Goal: Transaction & Acquisition: Download file/media

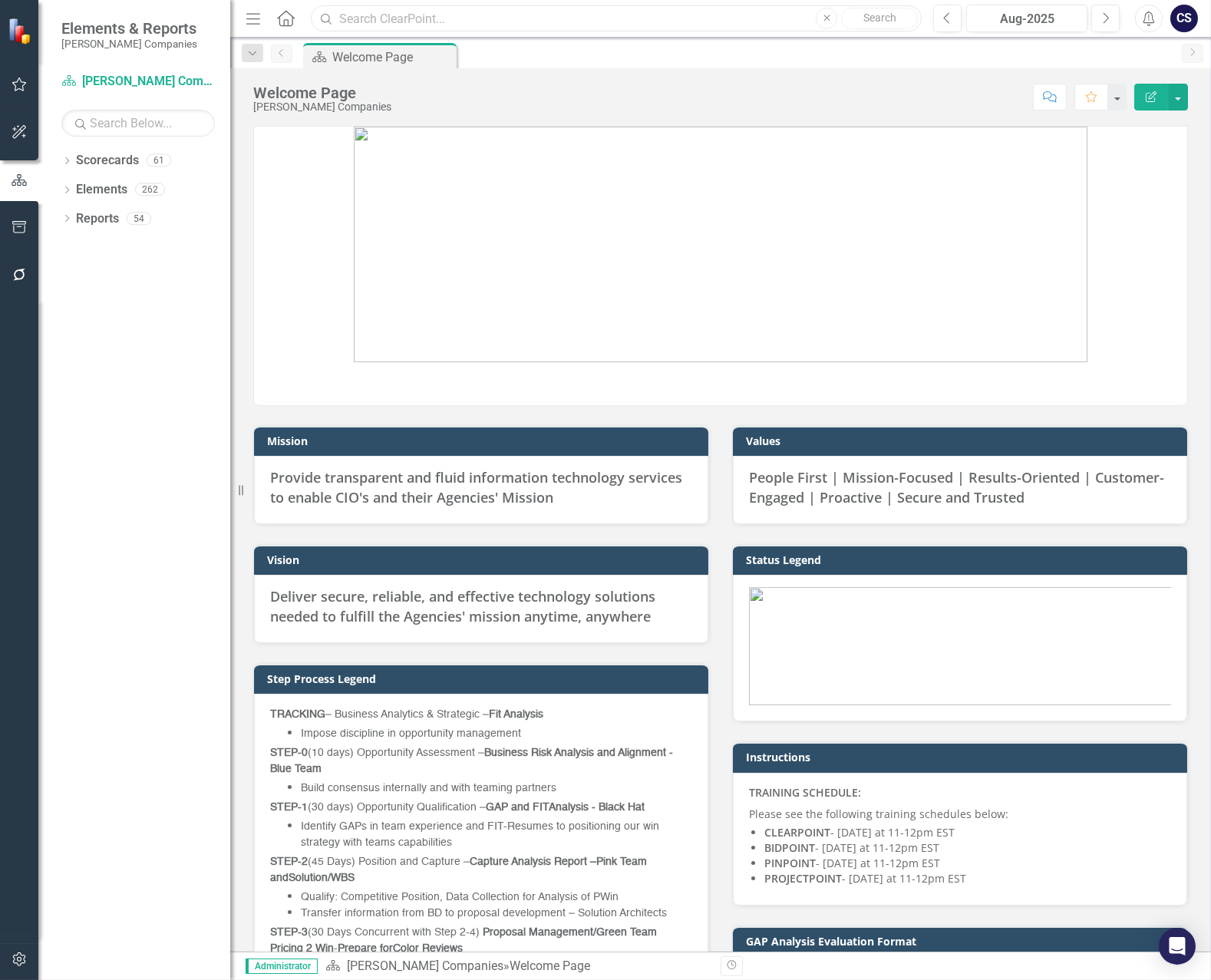
click at [411, 18] on input "text" at bounding box center [616, 19] width 611 height 27
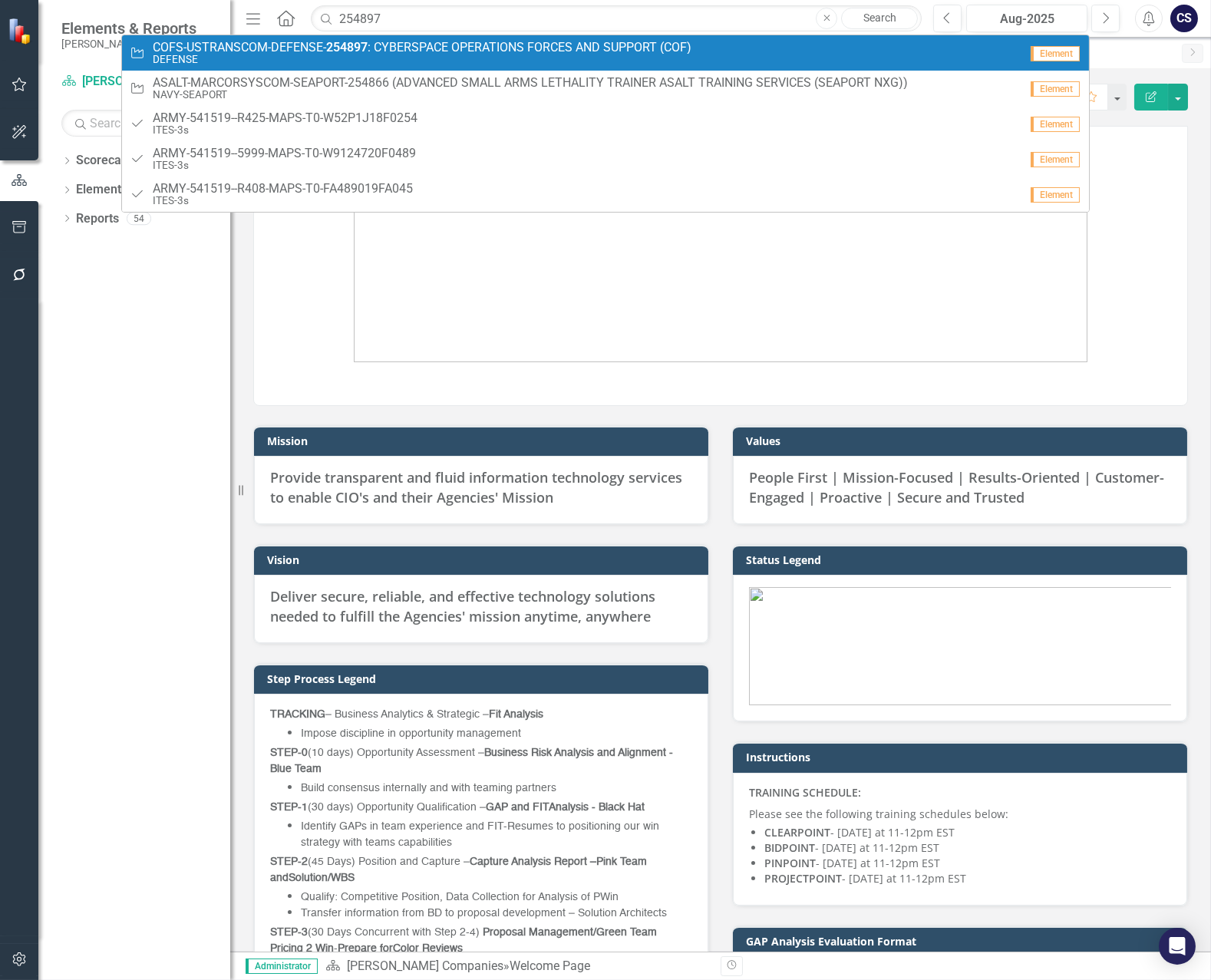
click at [381, 44] on span "COFS-USTRANSCOM-DEFENSE- 254897 : CYBERSPACE OPERATIONS FORCES AND SUPPORT (COF)" at bounding box center [422, 47] width 539 height 14
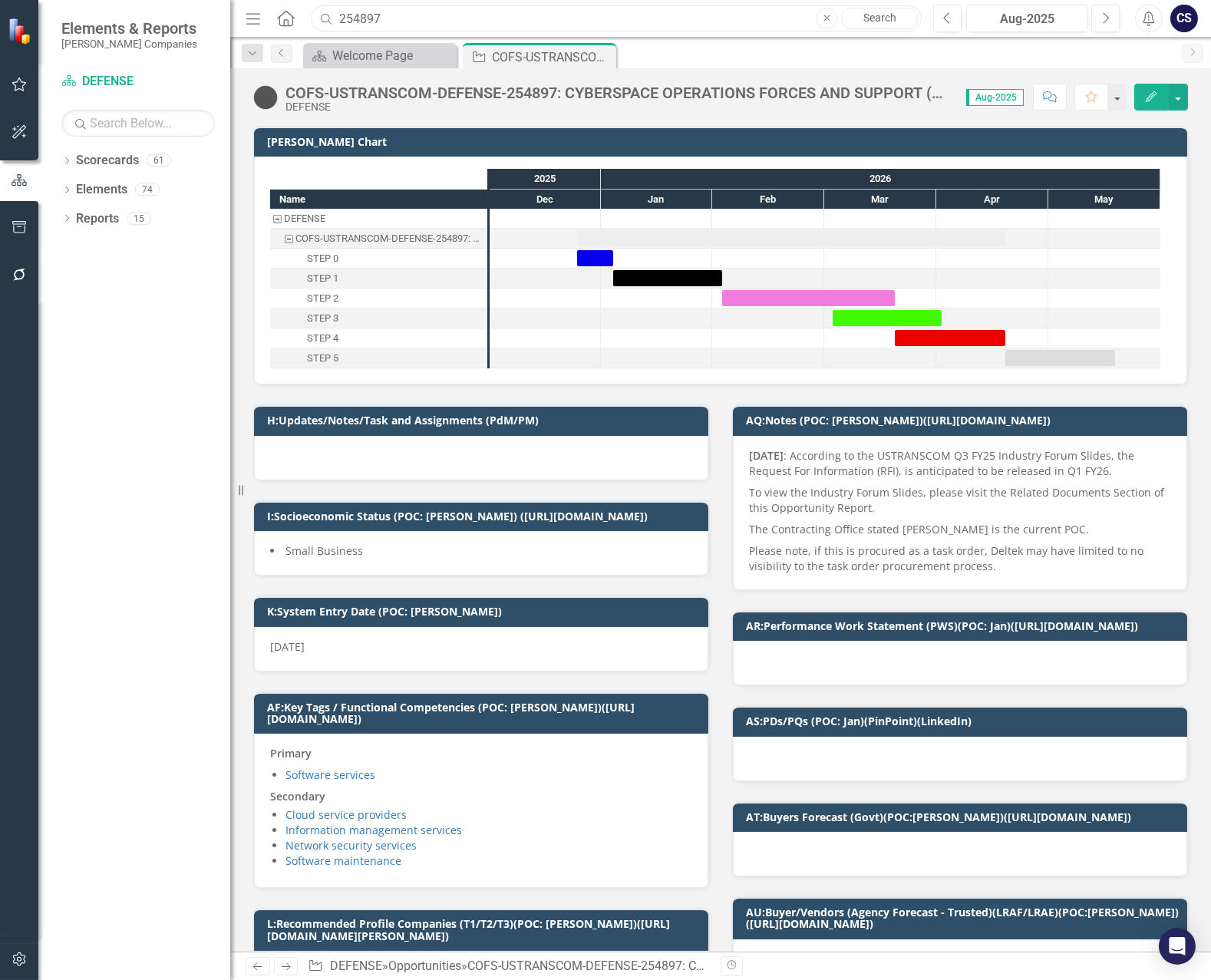
click at [387, 17] on input "254897" at bounding box center [616, 19] width 611 height 27
type input "2"
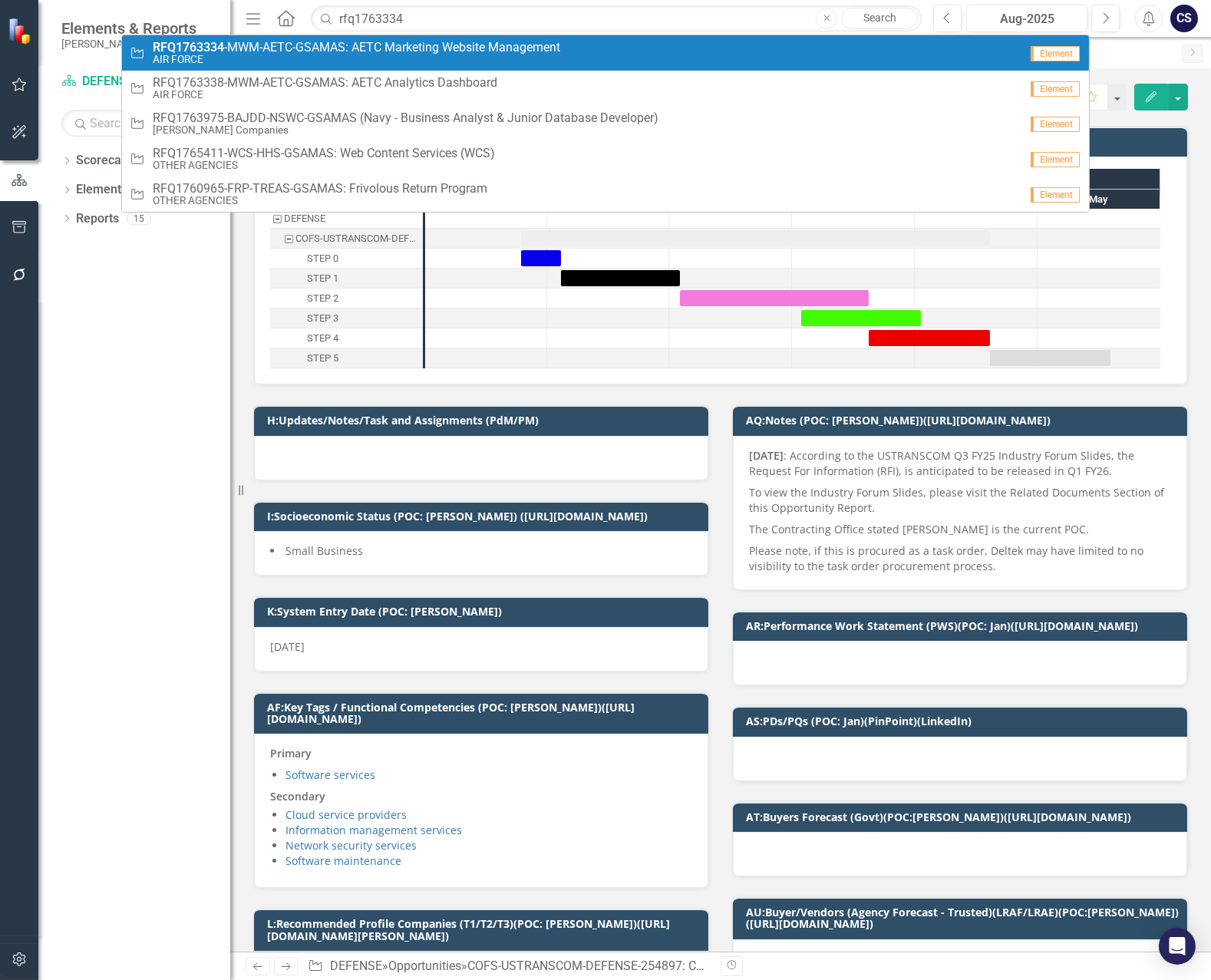
click at [379, 47] on span "RFQ1763334 -MWM-AETC-GSAMAS: AETC Marketing Website Management" at bounding box center [356, 47] width 407 height 14
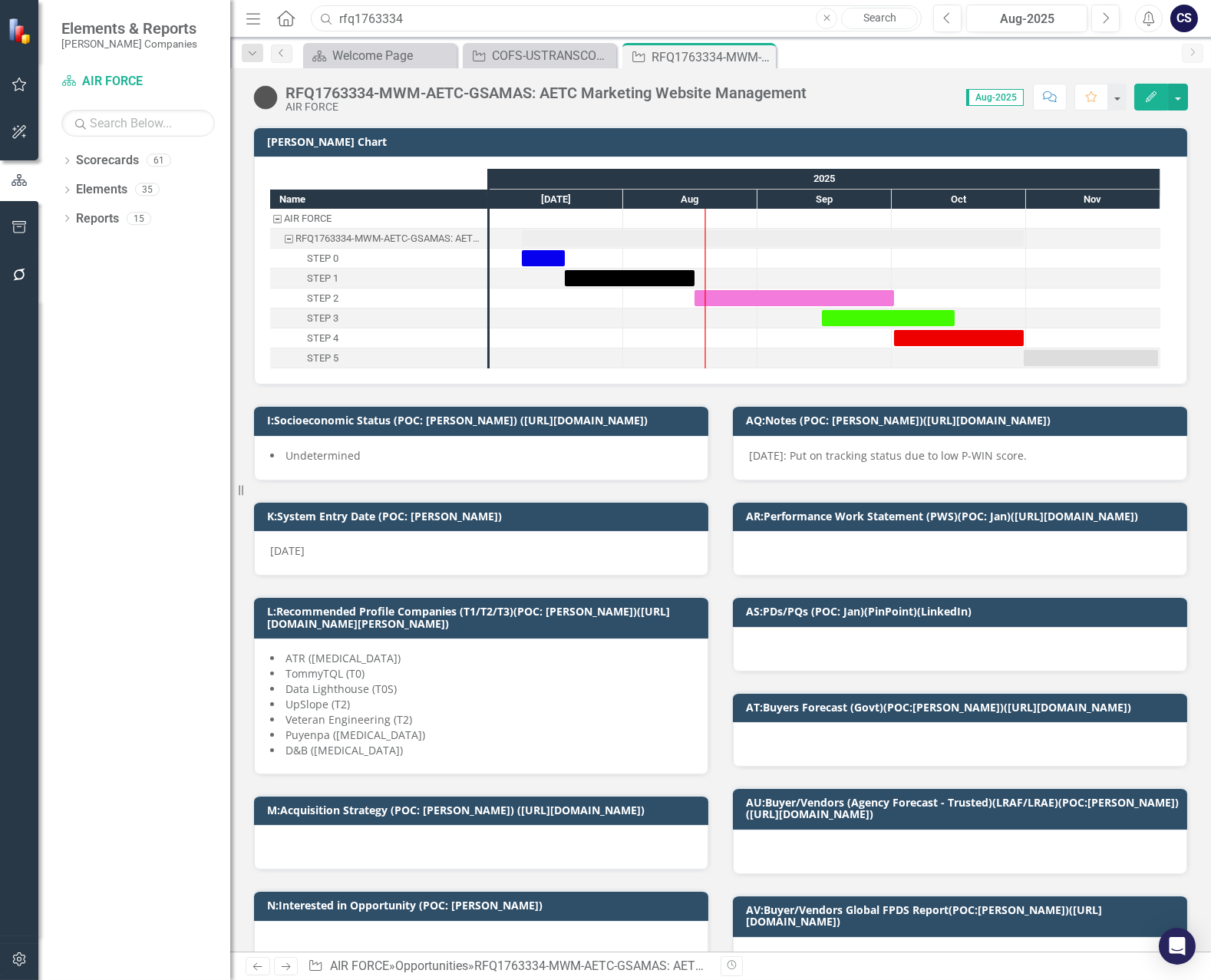
click at [442, 19] on input "rfq1763334" at bounding box center [616, 19] width 611 height 27
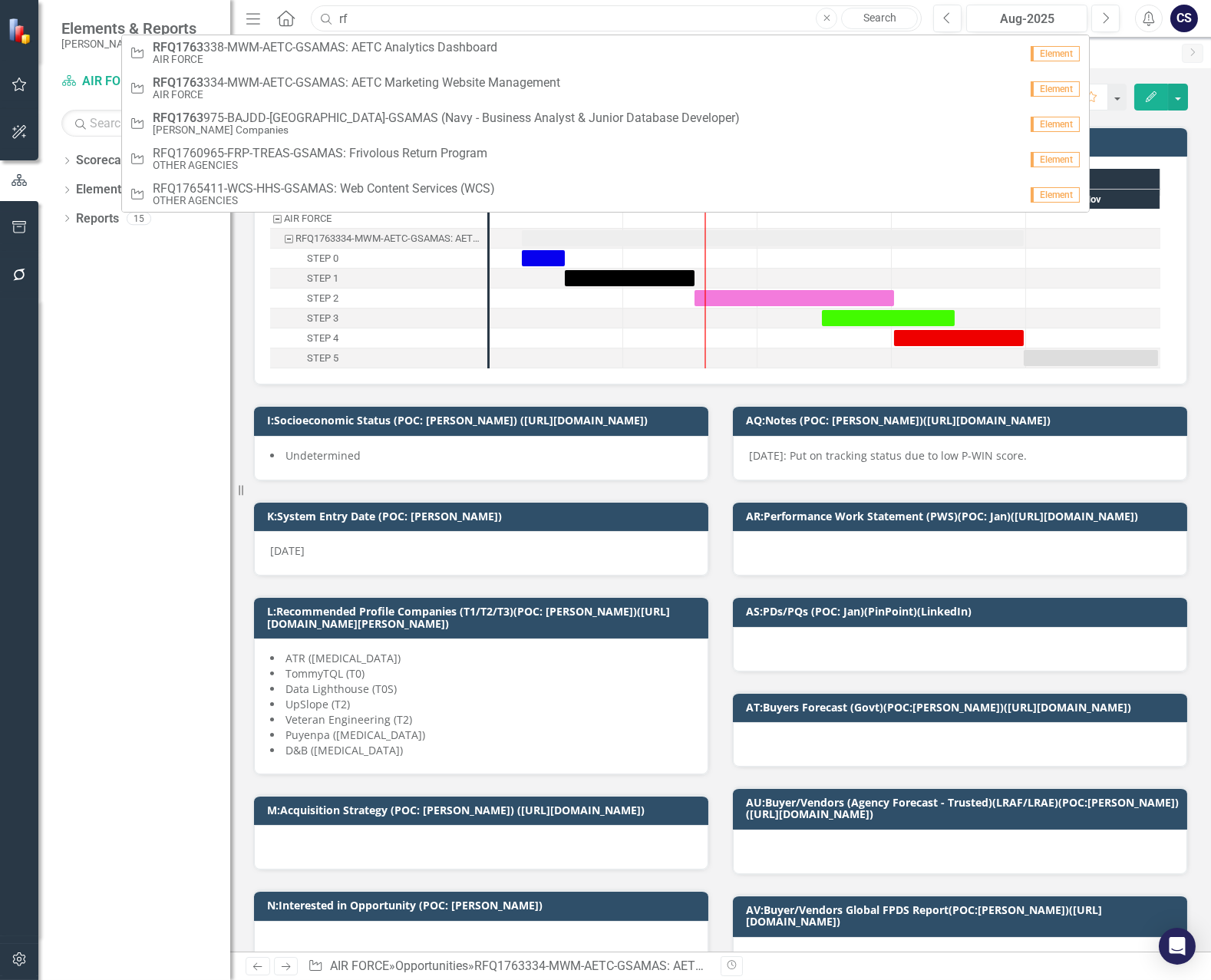
type input "r"
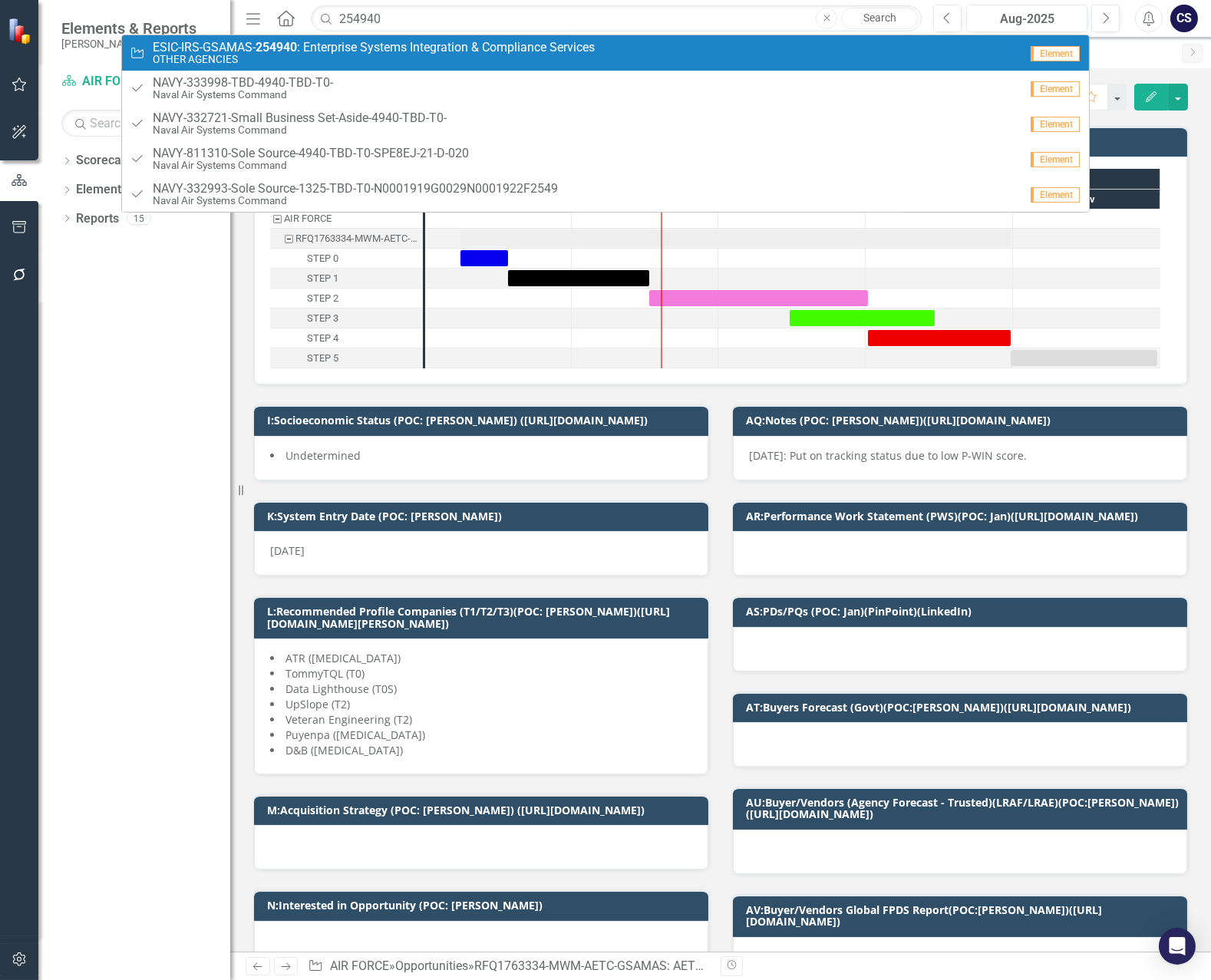
click at [364, 54] on small "OTHER AGENCIES" at bounding box center [374, 59] width 442 height 12
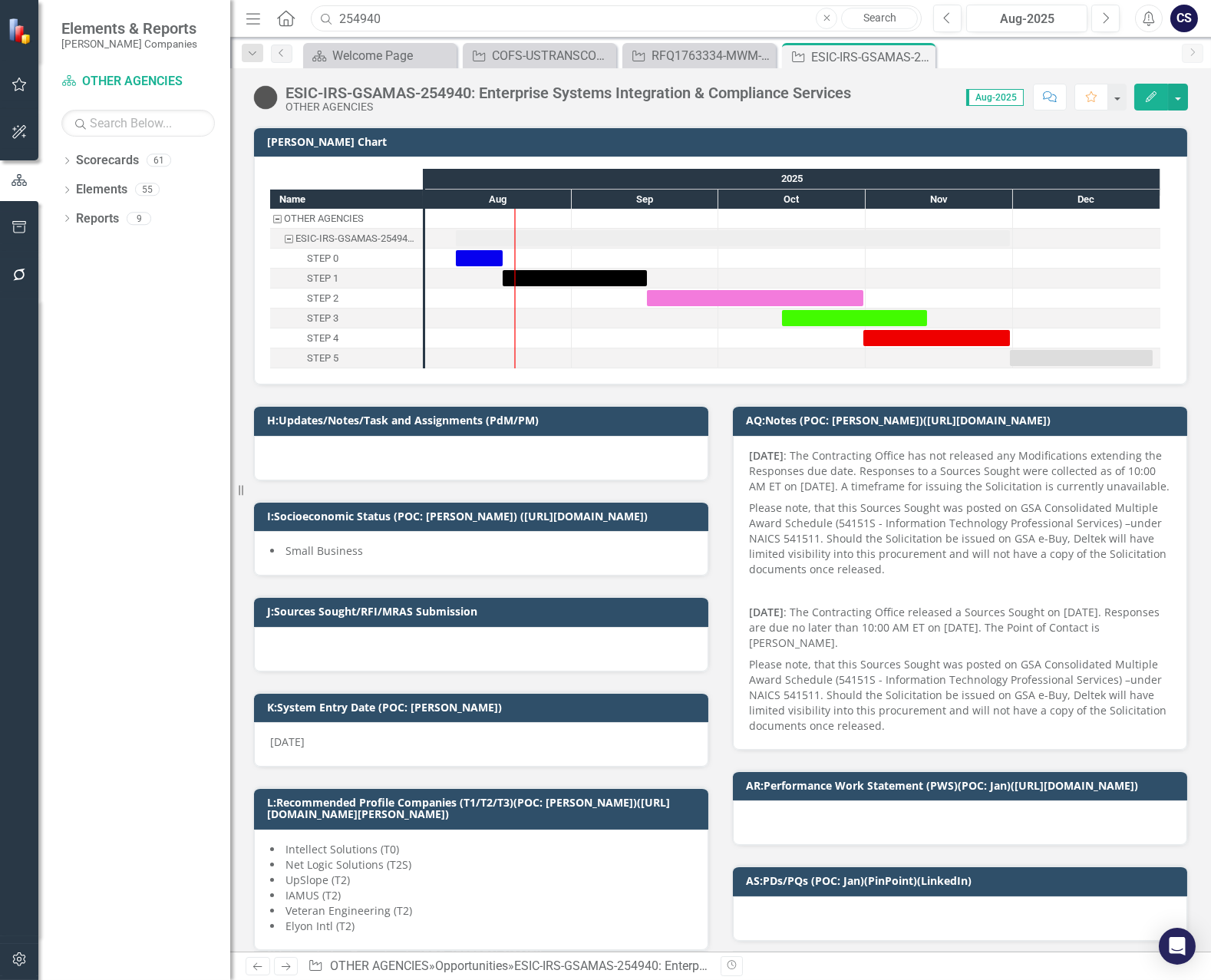
drag, startPoint x: 400, startPoint y: 22, endPoint x: 339, endPoint y: 17, distance: 61.2
click at [313, 19] on input "254940" at bounding box center [616, 19] width 611 height 27
paste input "RFQ1765411-WCS-HHS-GSAMAS"
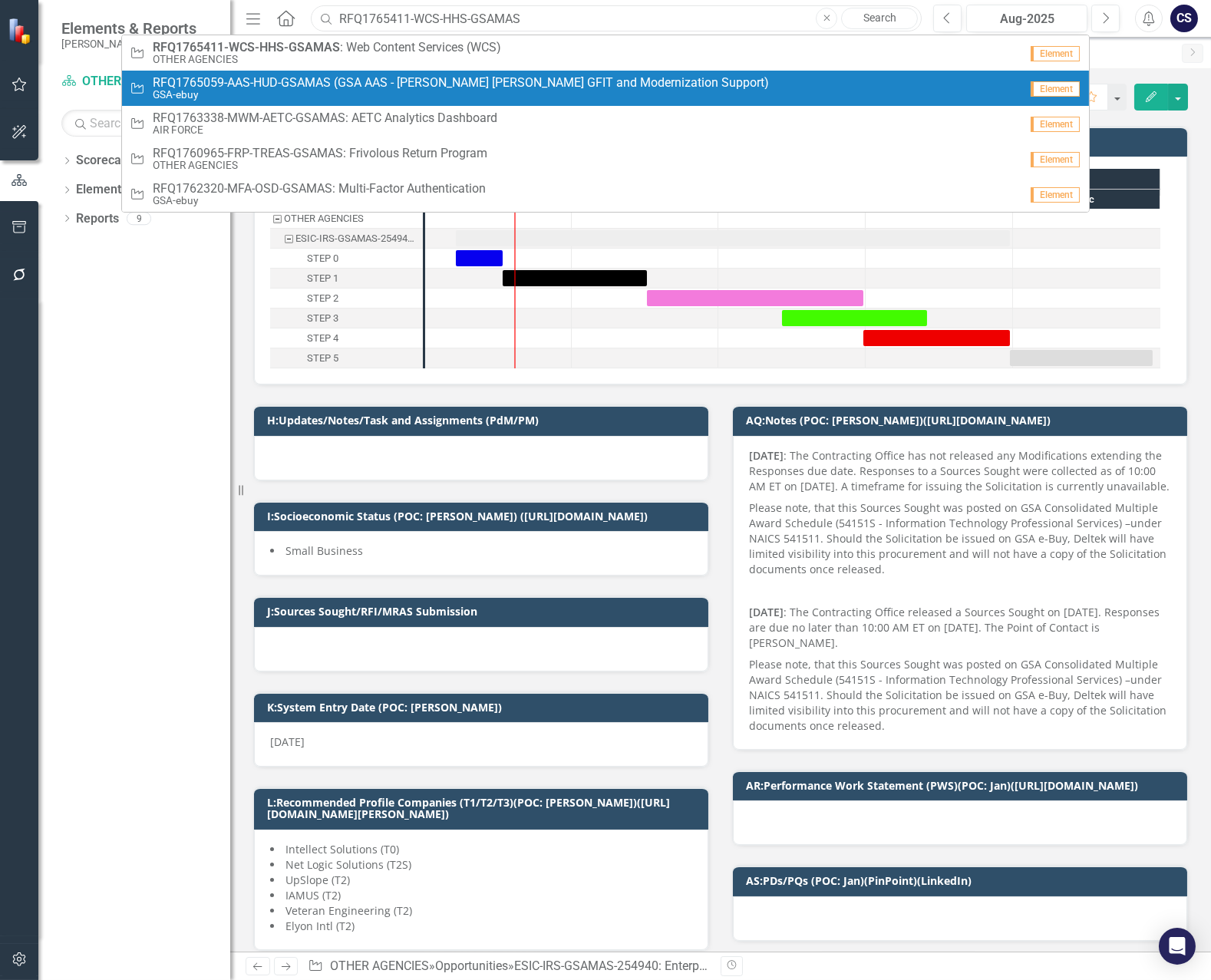
type input "RFQ1765411-WCS-HHS-GSAMAS"
click at [391, 86] on span "RFQ1765059-AAS-HUD-GSAMAS (GSA AAS - Ginnie Mae GFIT and Modernization Support)" at bounding box center [461, 83] width 616 height 14
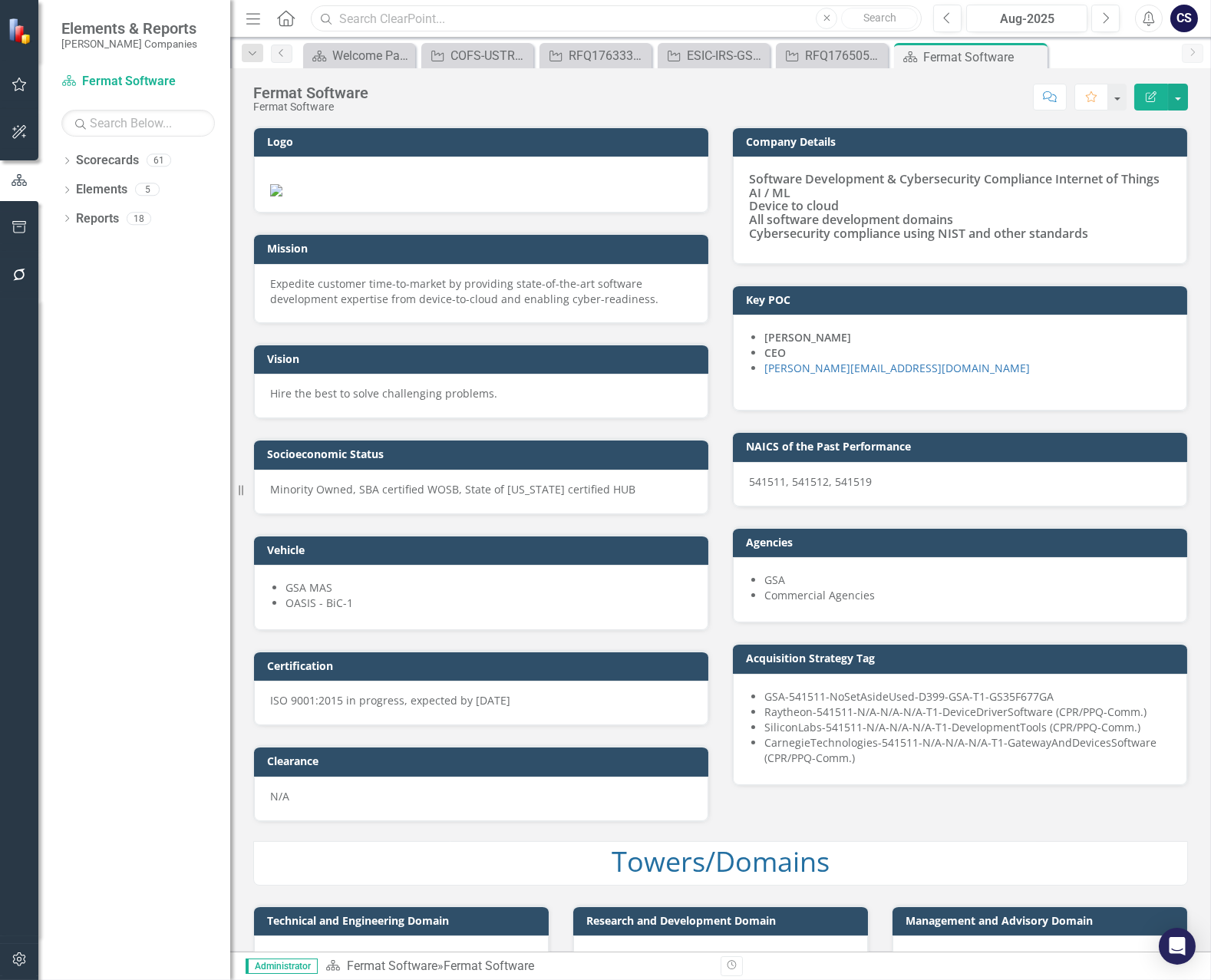
click at [726, 17] on input "text" at bounding box center [616, 19] width 611 height 27
click at [372, 14] on input "text" at bounding box center [616, 19] width 611 height 27
paste input "RFQ1751291-CHINFO-NAVCO-MAS"
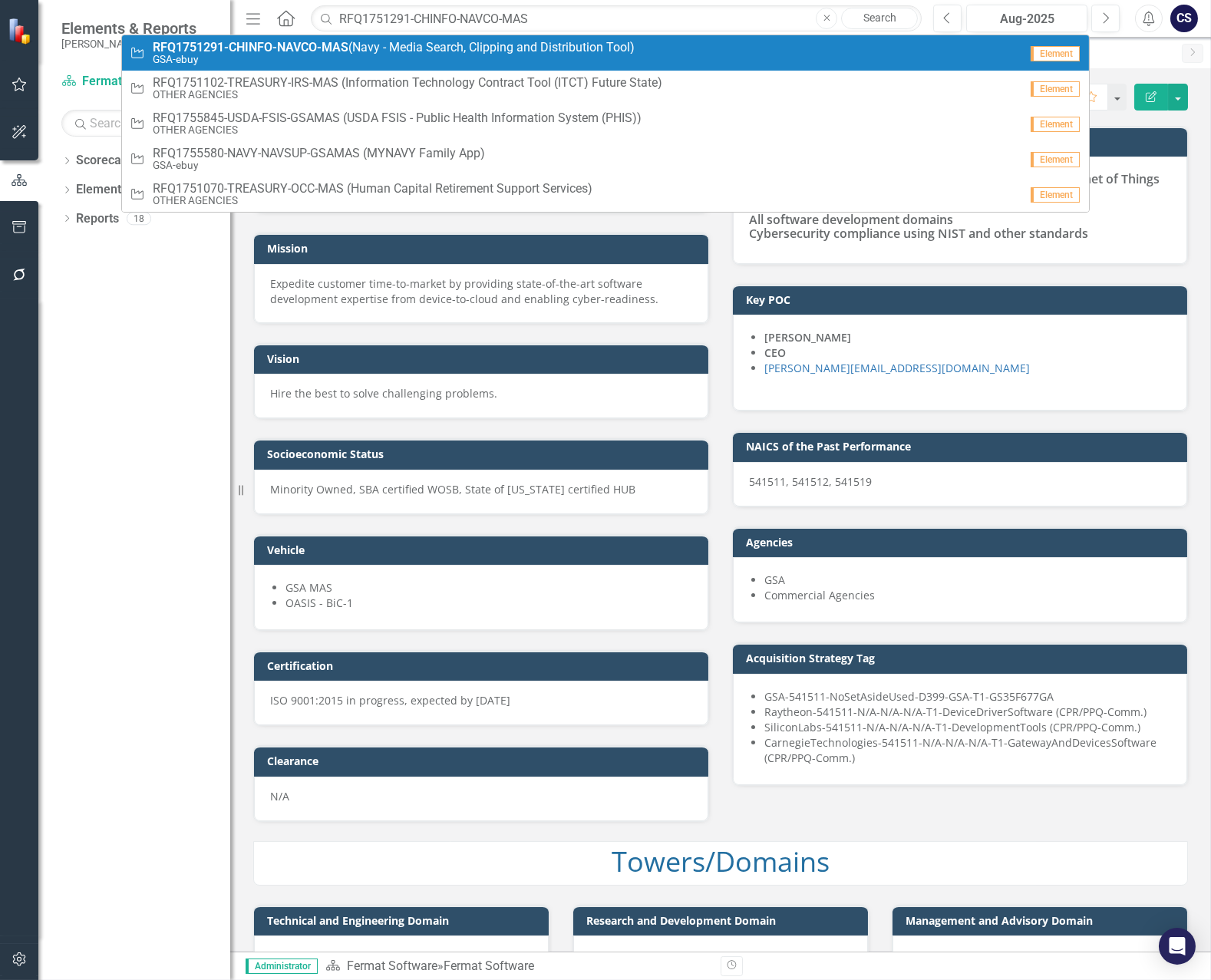
click at [392, 46] on span "RFQ1751291-CHINFO-NAVCO-MAS (Navy - Media Search, Clipping and Distribution Too…" at bounding box center [394, 47] width 482 height 14
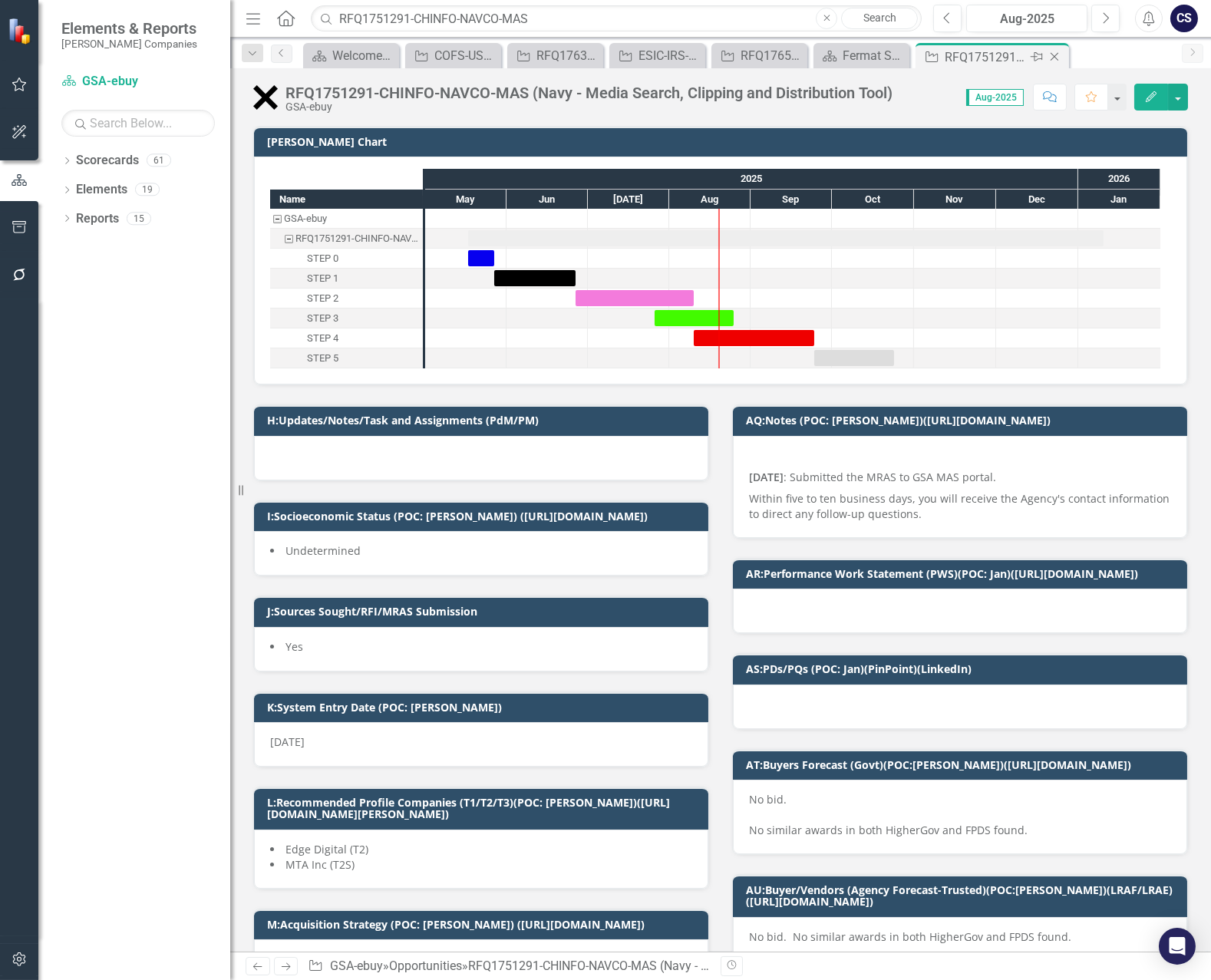
click at [1052, 52] on icon "Close" at bounding box center [1054, 57] width 15 height 13
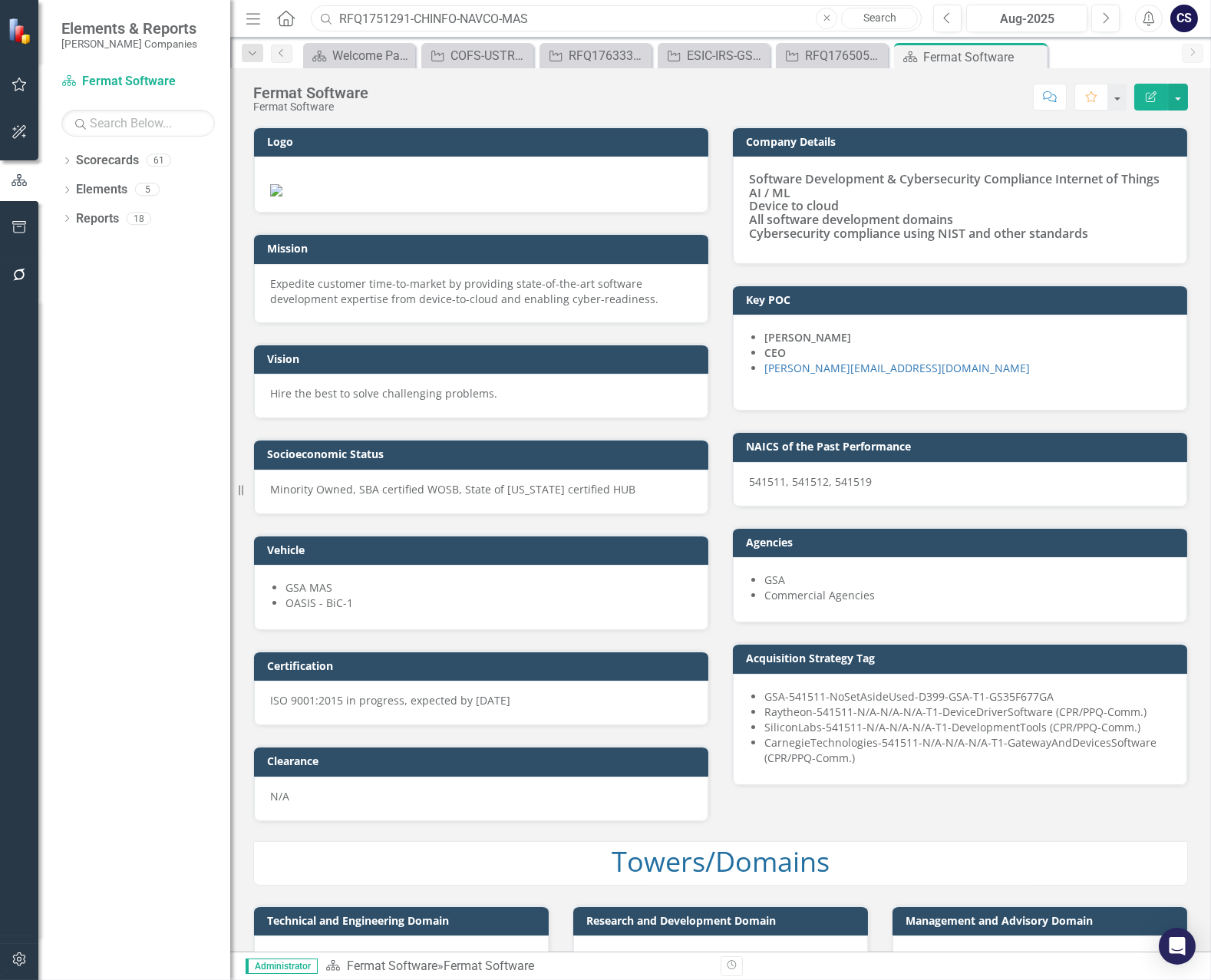
click at [531, 15] on input "RFQ1751291-CHINFO-NAVCO-MAS" at bounding box center [616, 19] width 611 height 27
drag, startPoint x: 537, startPoint y: 17, endPoint x: 335, endPoint y: 25, distance: 202.2
click at [335, 25] on input "RFQ1751291-CHINFO-NAVCO-MAS" at bounding box center [616, 19] width 611 height 27
paste input "250136"
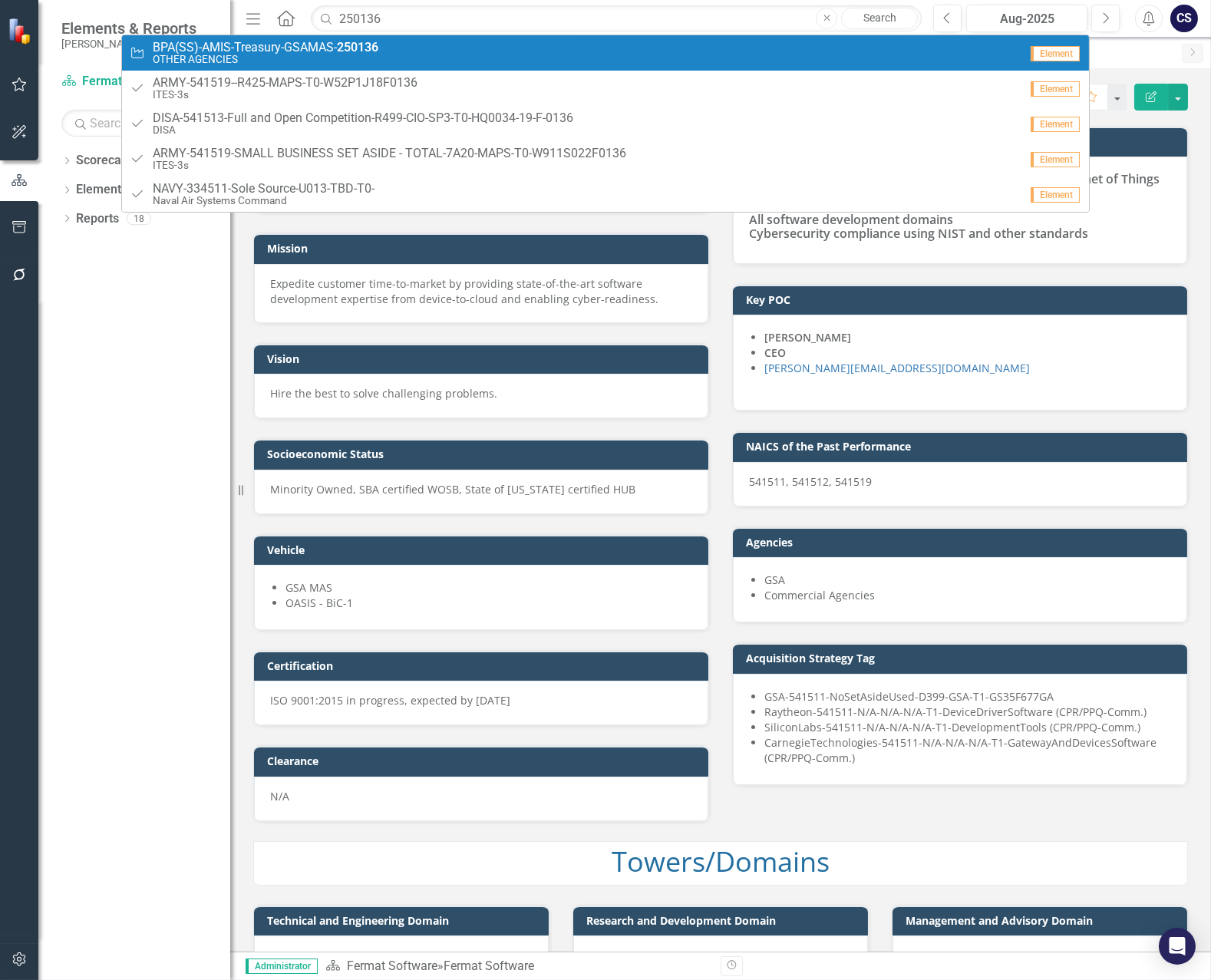
click at [373, 46] on strong "250136" at bounding box center [358, 47] width 42 height 15
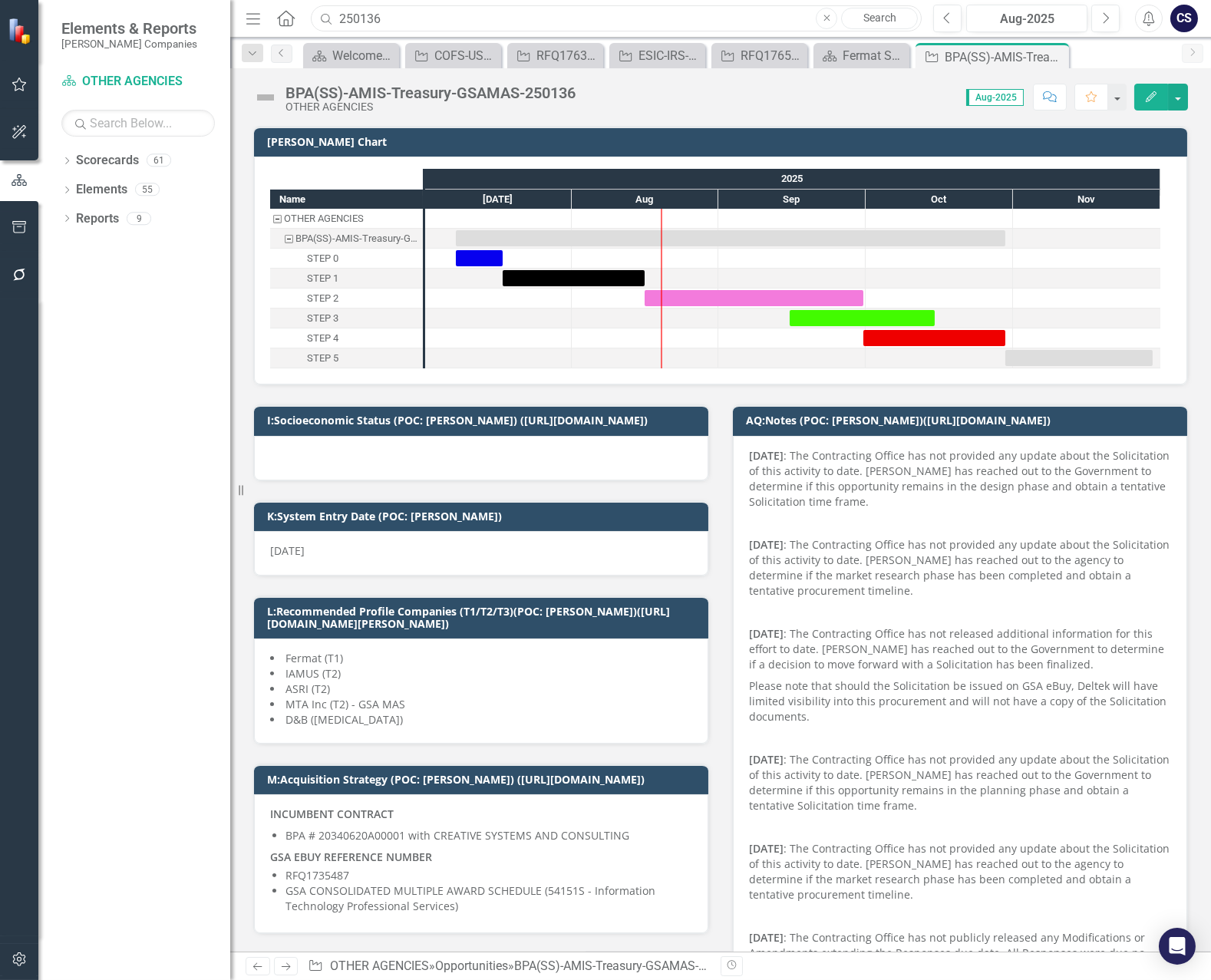
click at [504, 19] on input "250136" at bounding box center [616, 19] width 611 height 27
drag, startPoint x: 448, startPoint y: 17, endPoint x: 317, endPoint y: 17, distance: 131.0
click at [317, 17] on div "Search 250136 Close Search" at bounding box center [613, 19] width 611 height 27
paste input "199474"
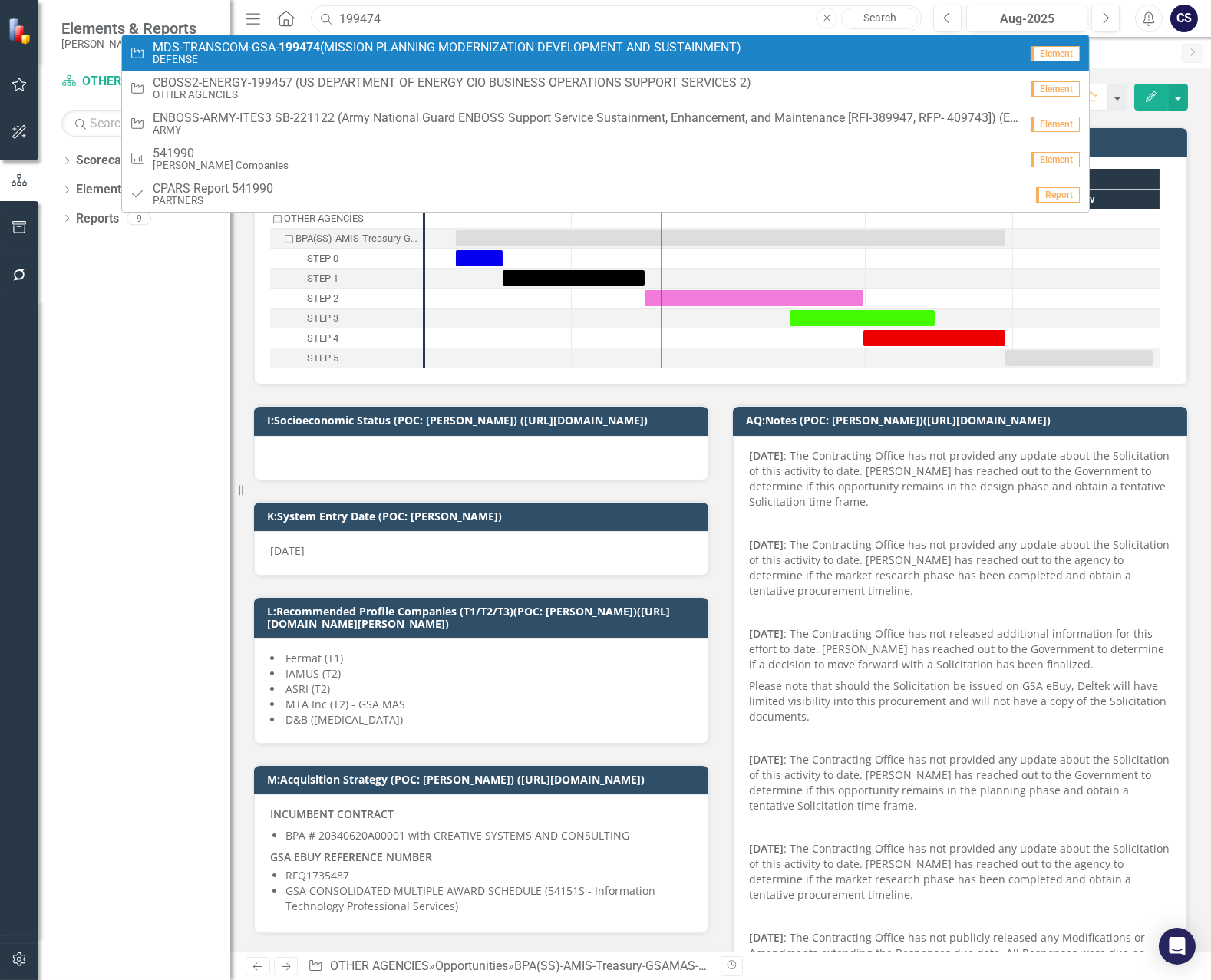
type input "199474"
click at [409, 54] on small "DEFENSE" at bounding box center [446, 59] width 588 height 12
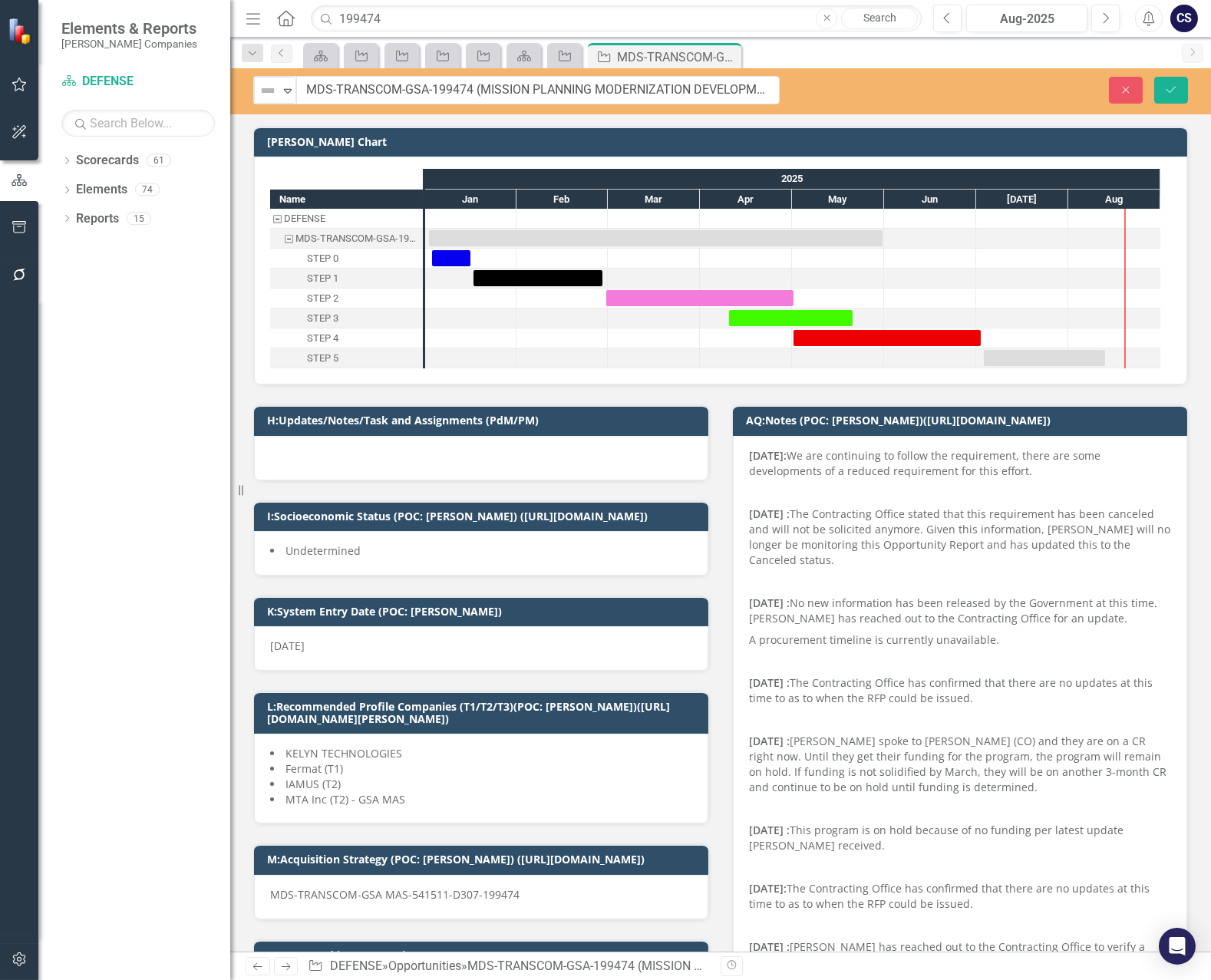
drag, startPoint x: 941, startPoint y: 86, endPoint x: 415, endPoint y: 78, distance: 526.1
drag, startPoint x: 771, startPoint y: 88, endPoint x: 293, endPoint y: 81, distance: 478.1
click at [286, 81] on div "Not Defined Expand MDS-TRANSCOM-GSA-199474 (MISSION PLANNING MODERNIZATION DEVE…" at bounding box center [516, 90] width 526 height 28
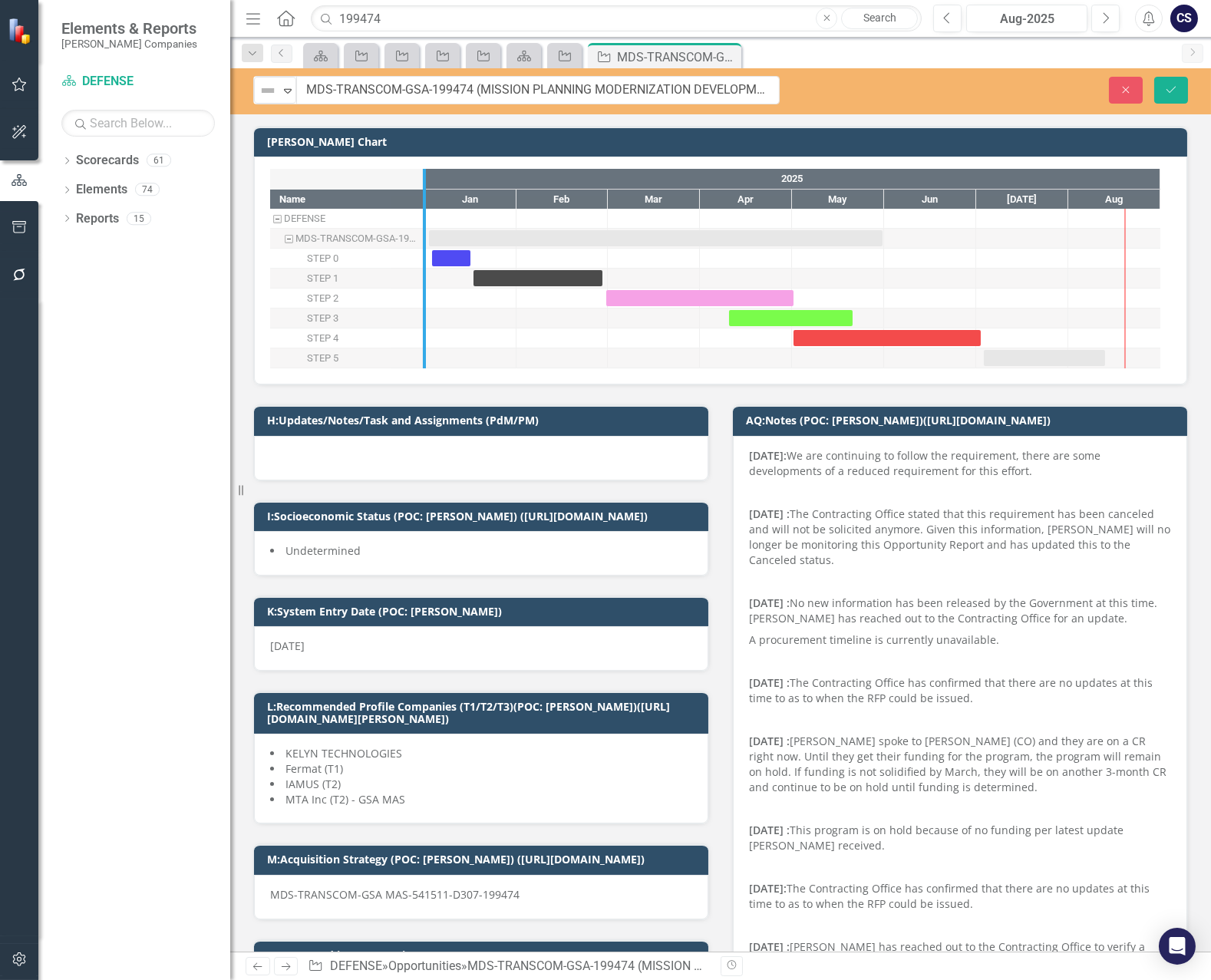
click at [419, 337] on div at bounding box center [423, 268] width 15 height 199
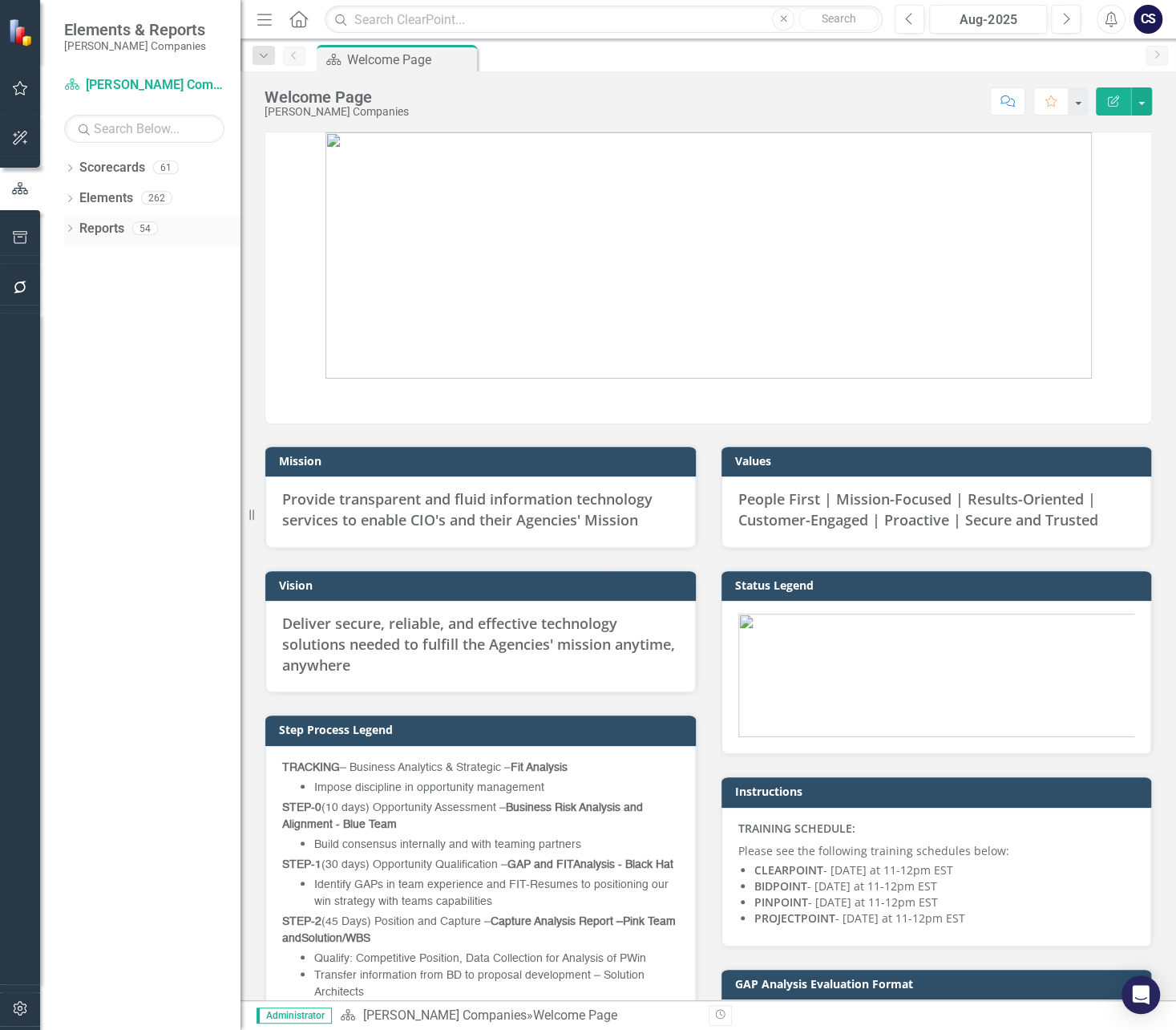
click at [101, 226] on link "Reports" at bounding box center [102, 228] width 45 height 18
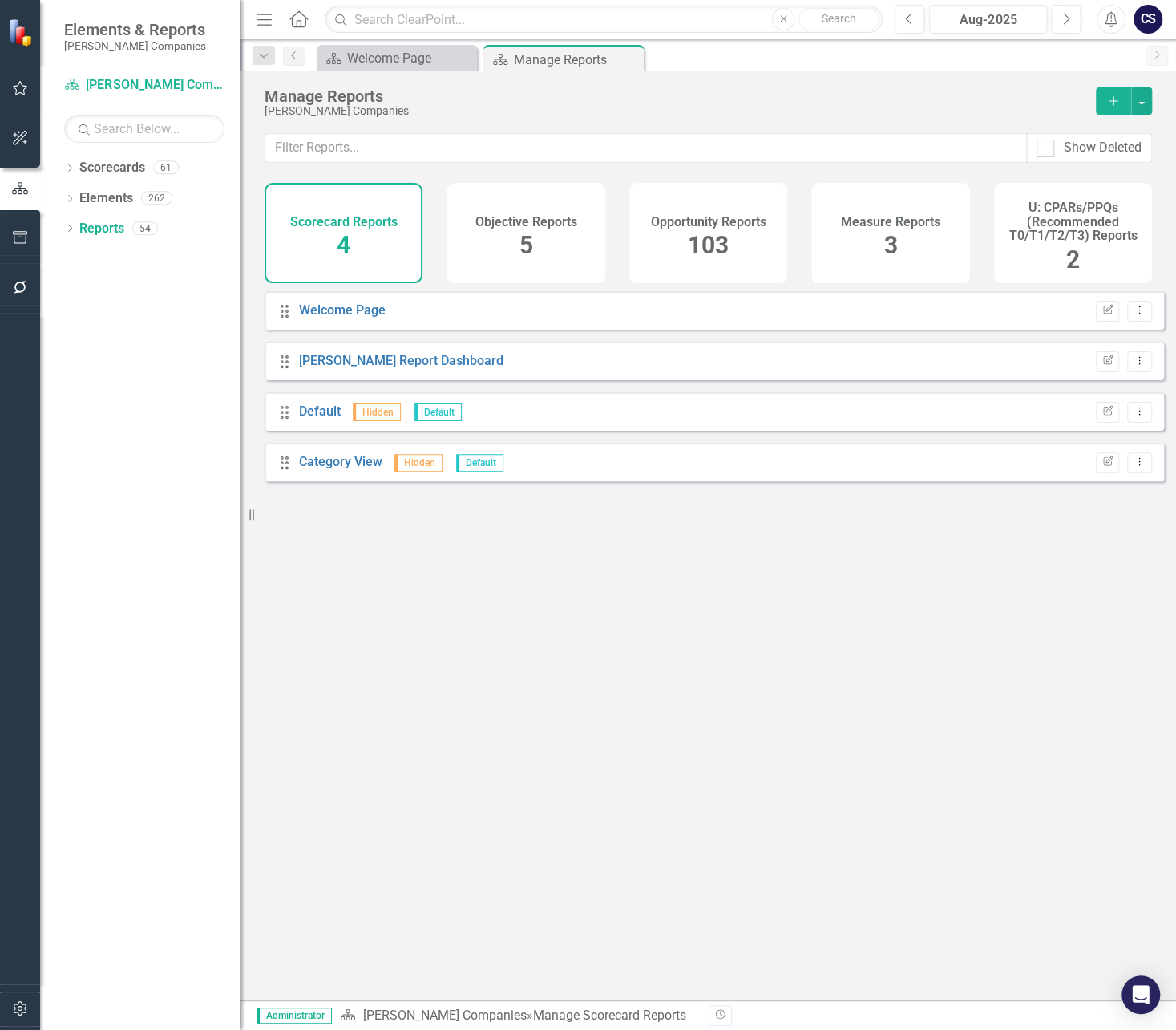
click at [697, 234] on span "103" at bounding box center [708, 245] width 41 height 29
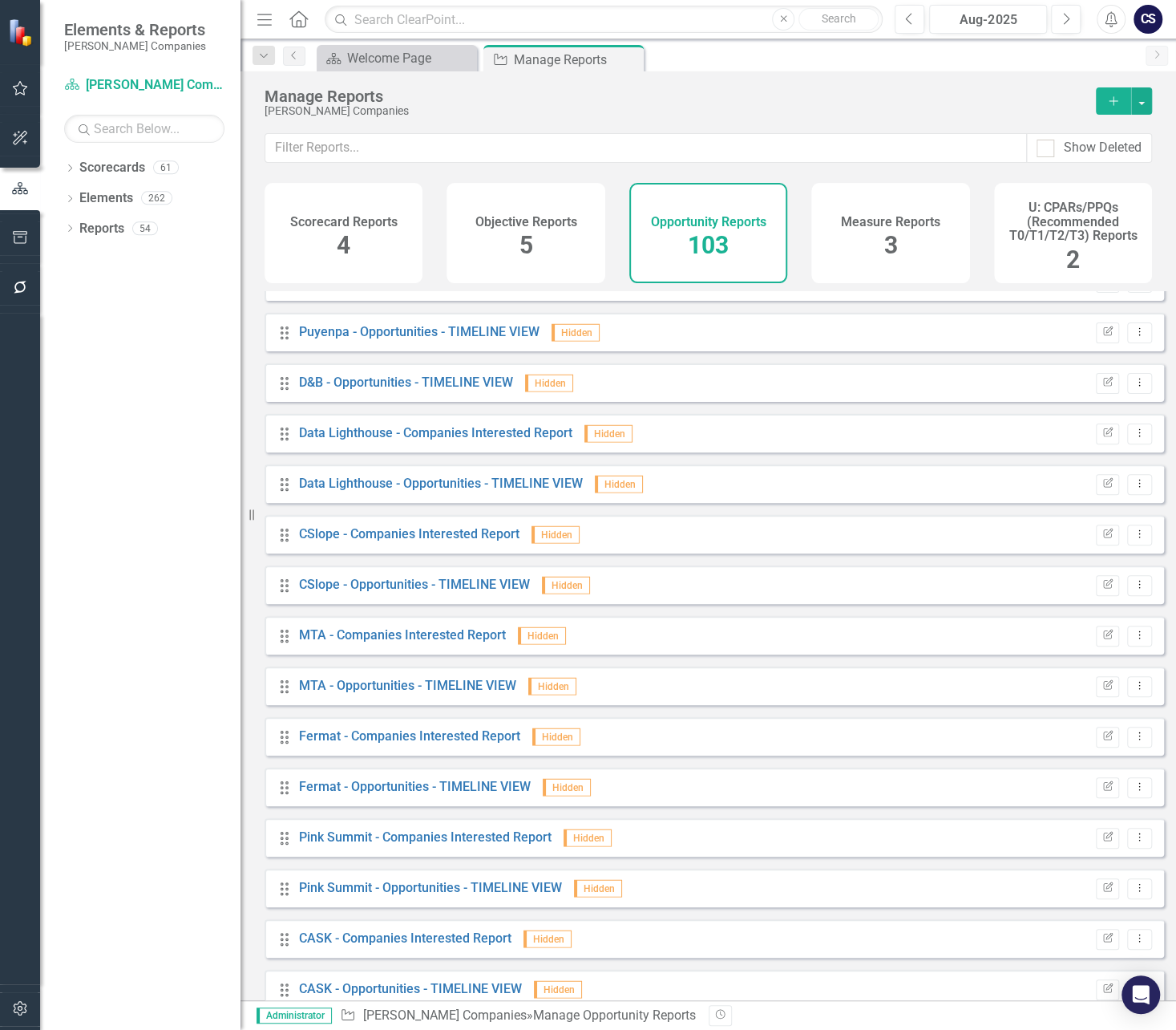
scroll to position [2308, 0]
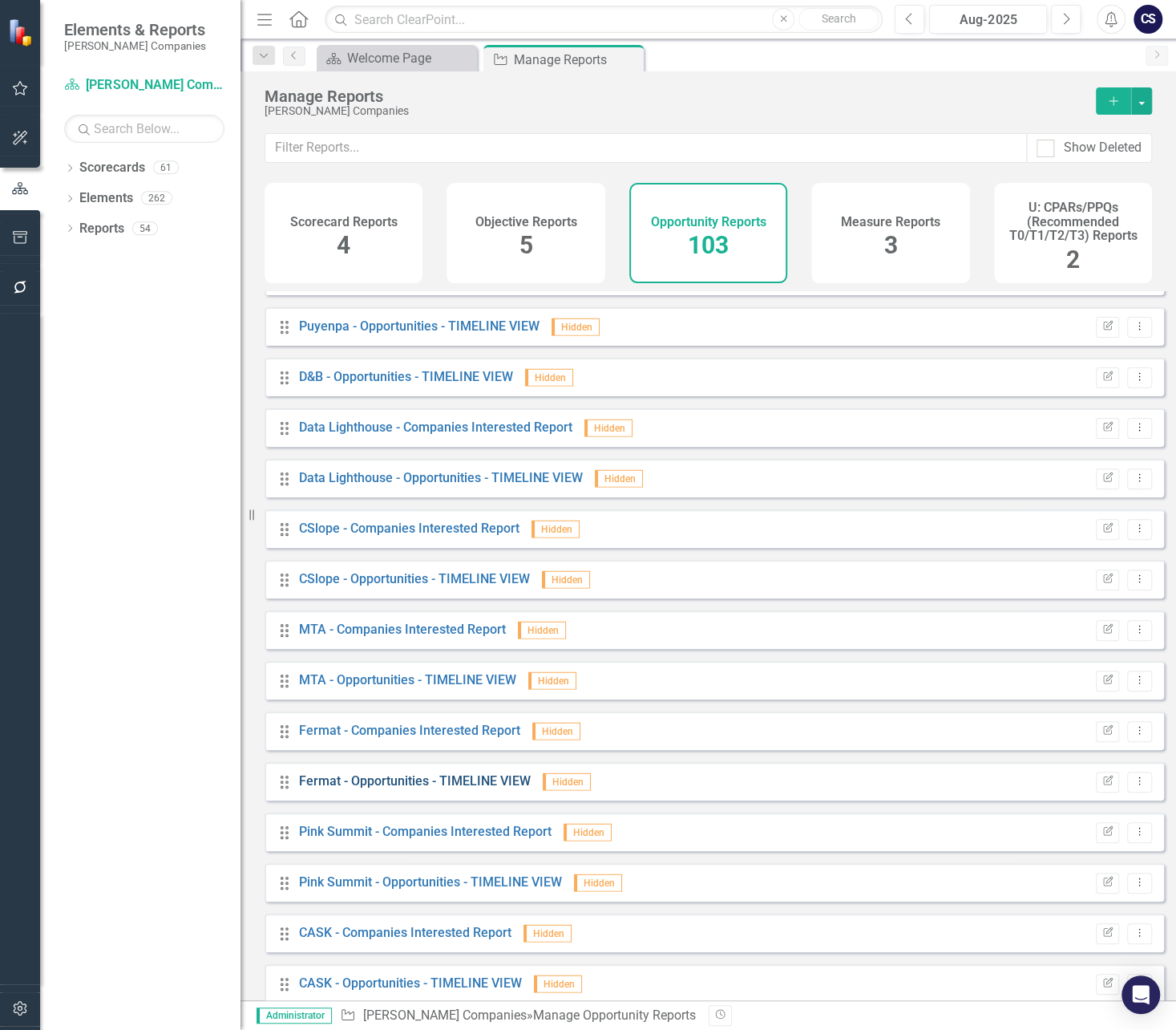
click at [397, 785] on link "Fermat - Opportunities - TIMELINE VIEW" at bounding box center [415, 781] width 232 height 15
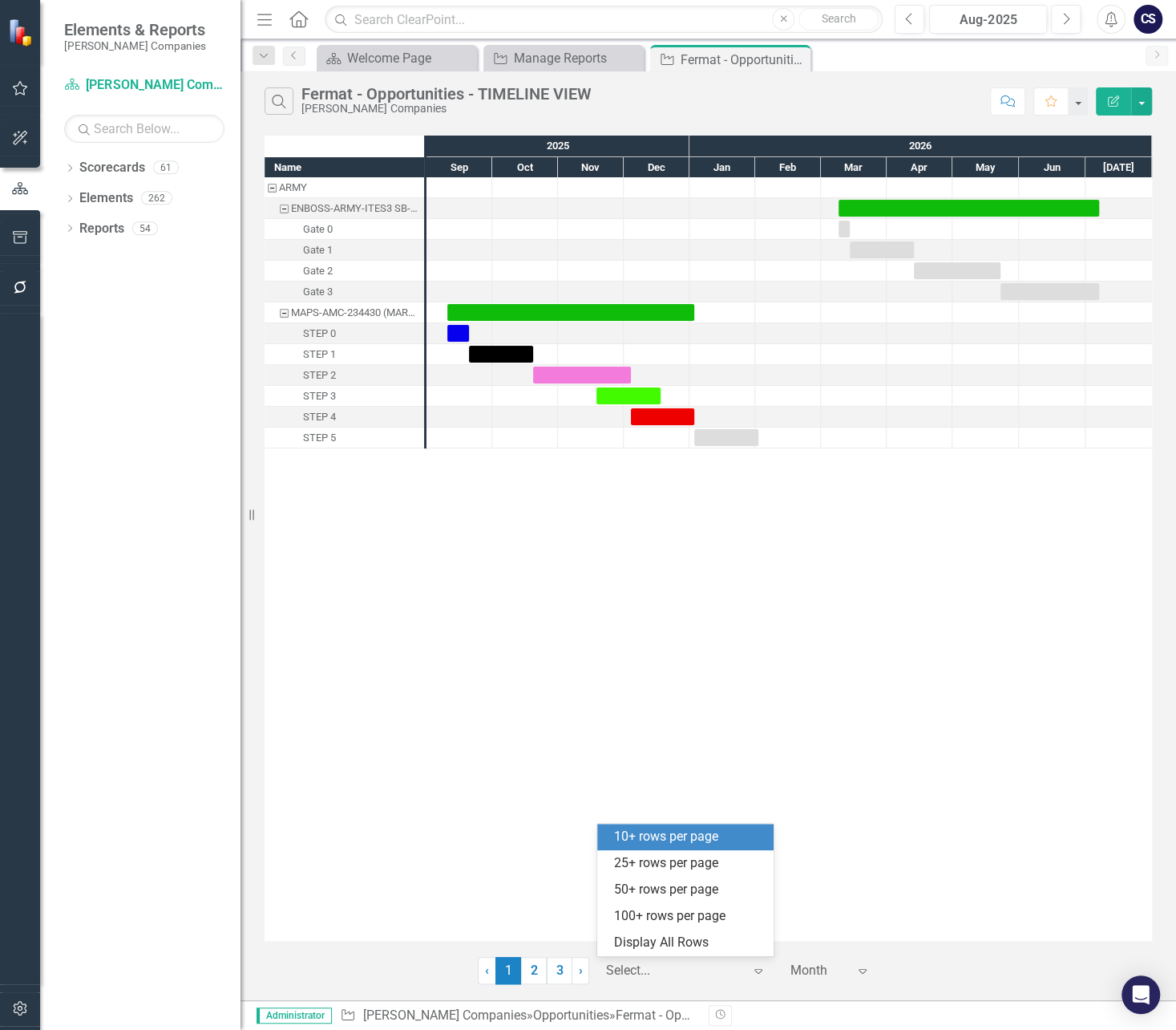
click at [624, 970] on div at bounding box center [673, 970] width 136 height 22
click at [647, 922] on div "100+ rows per page" at bounding box center [689, 916] width 151 height 18
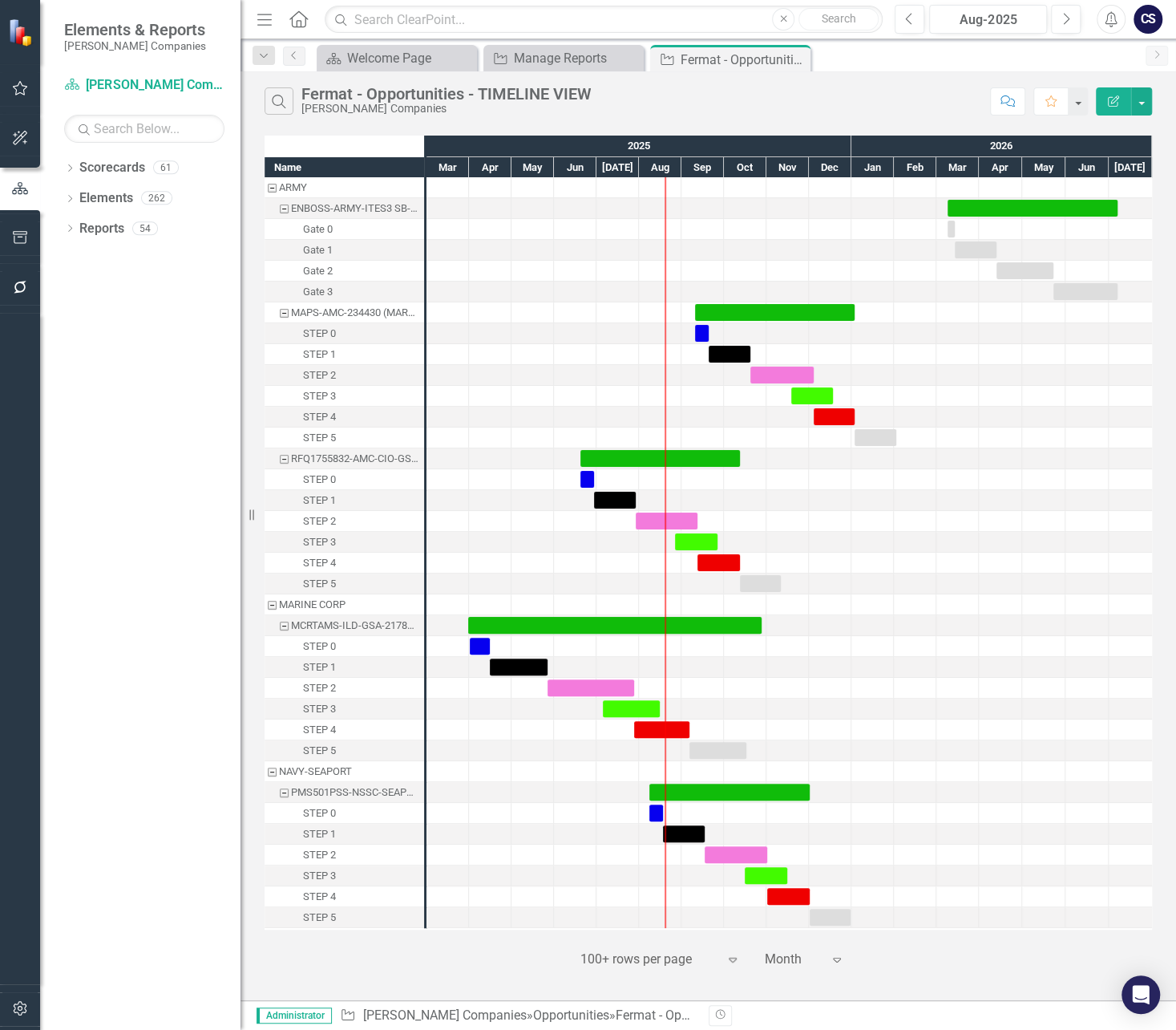
click at [1166, 452] on div "Name ARMY ENBOSS-ARMY-ITES3 SB-221122 (Army National Guard ENBOSS Support Servi…" at bounding box center [708, 551] width 936 height 841
click at [842, 955] on icon "Expand" at bounding box center [837, 960] width 16 height 13
click at [909, 910] on div at bounding box center [915, 917] width 43 height 20
click at [731, 958] on icon at bounding box center [732, 960] width 8 height 5
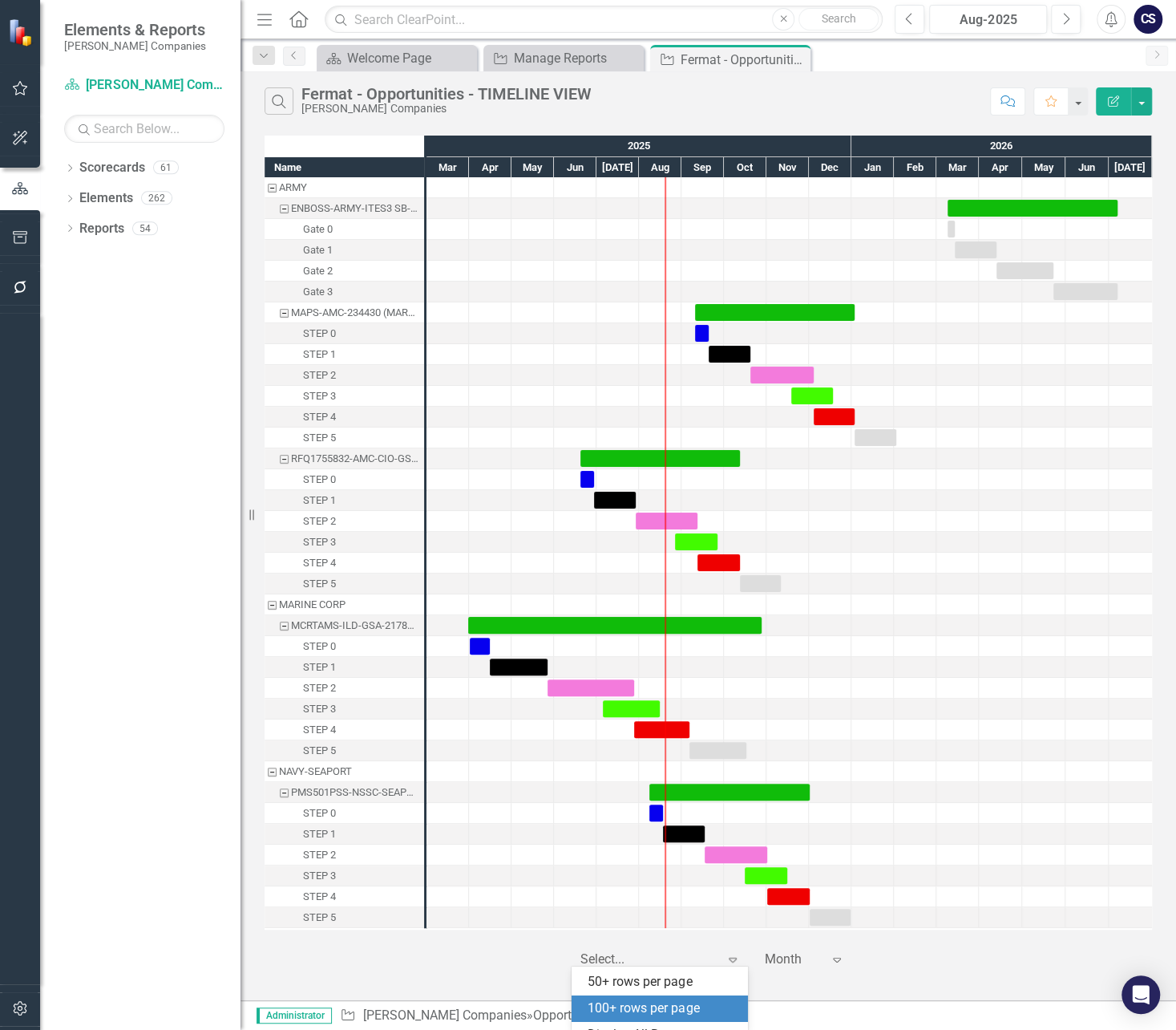
click at [675, 1005] on div "100+ rows per page" at bounding box center [663, 1008] width 151 height 18
click at [546, 723] on div at bounding box center [533, 729] width 43 height 20
click at [428, 18] on input "text" at bounding box center [604, 20] width 559 height 29
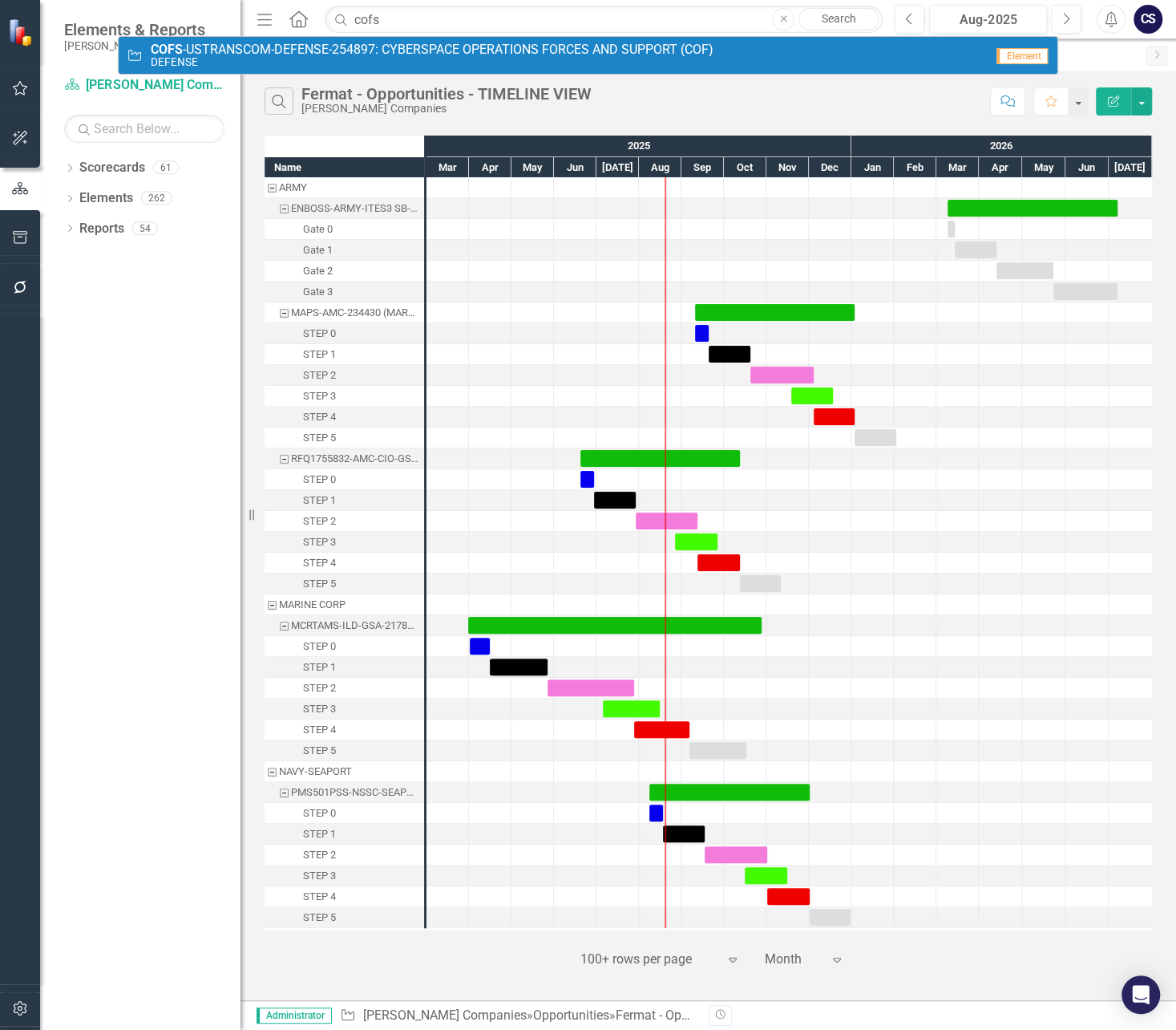
click at [418, 46] on span "COFS -USTRANSCOM-DEFENSE-254897: CYBERSPACE OPERATIONS FORCES AND SUPPORT (COF)" at bounding box center [432, 49] width 563 height 14
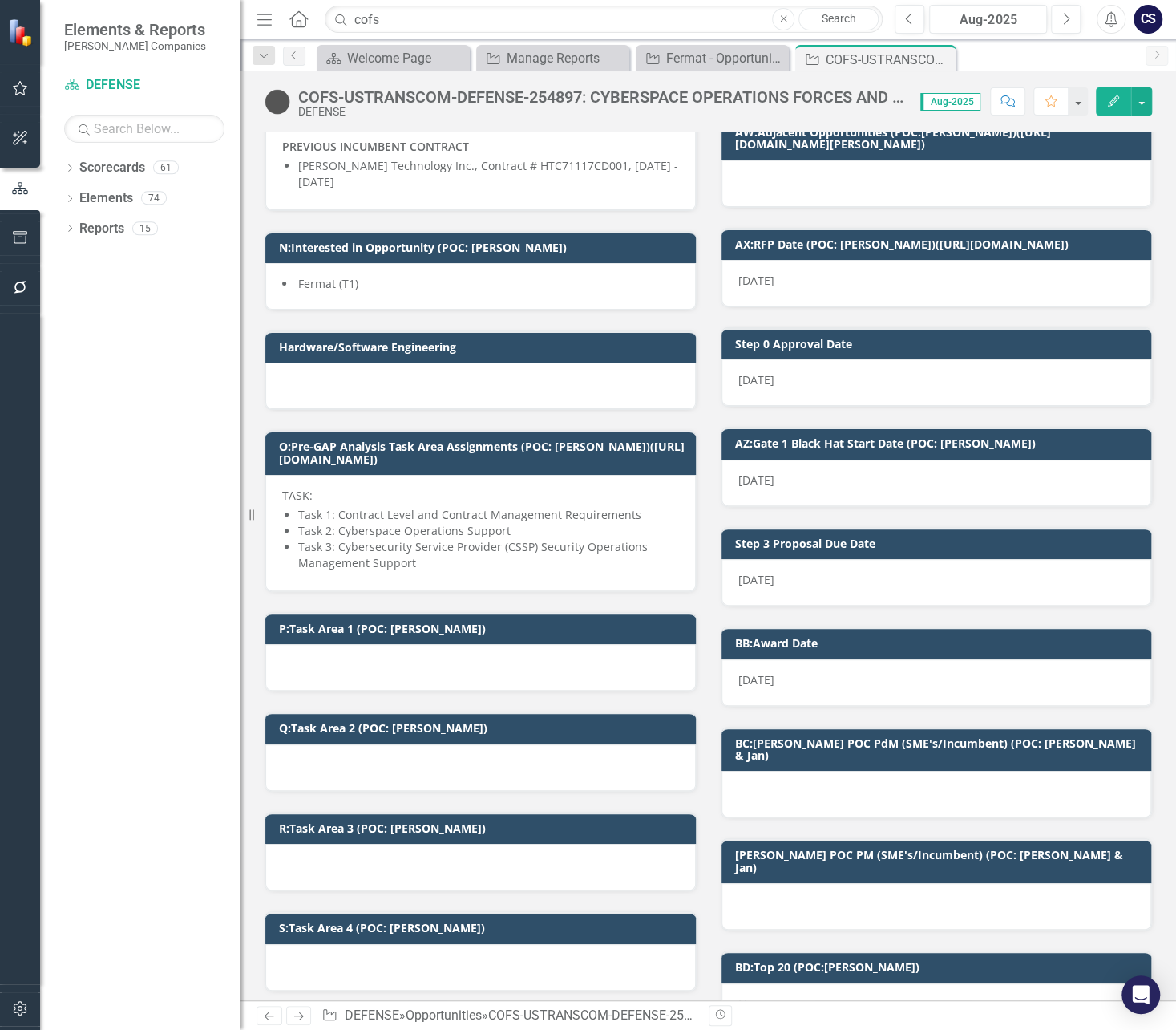
scroll to position [1119, 0]
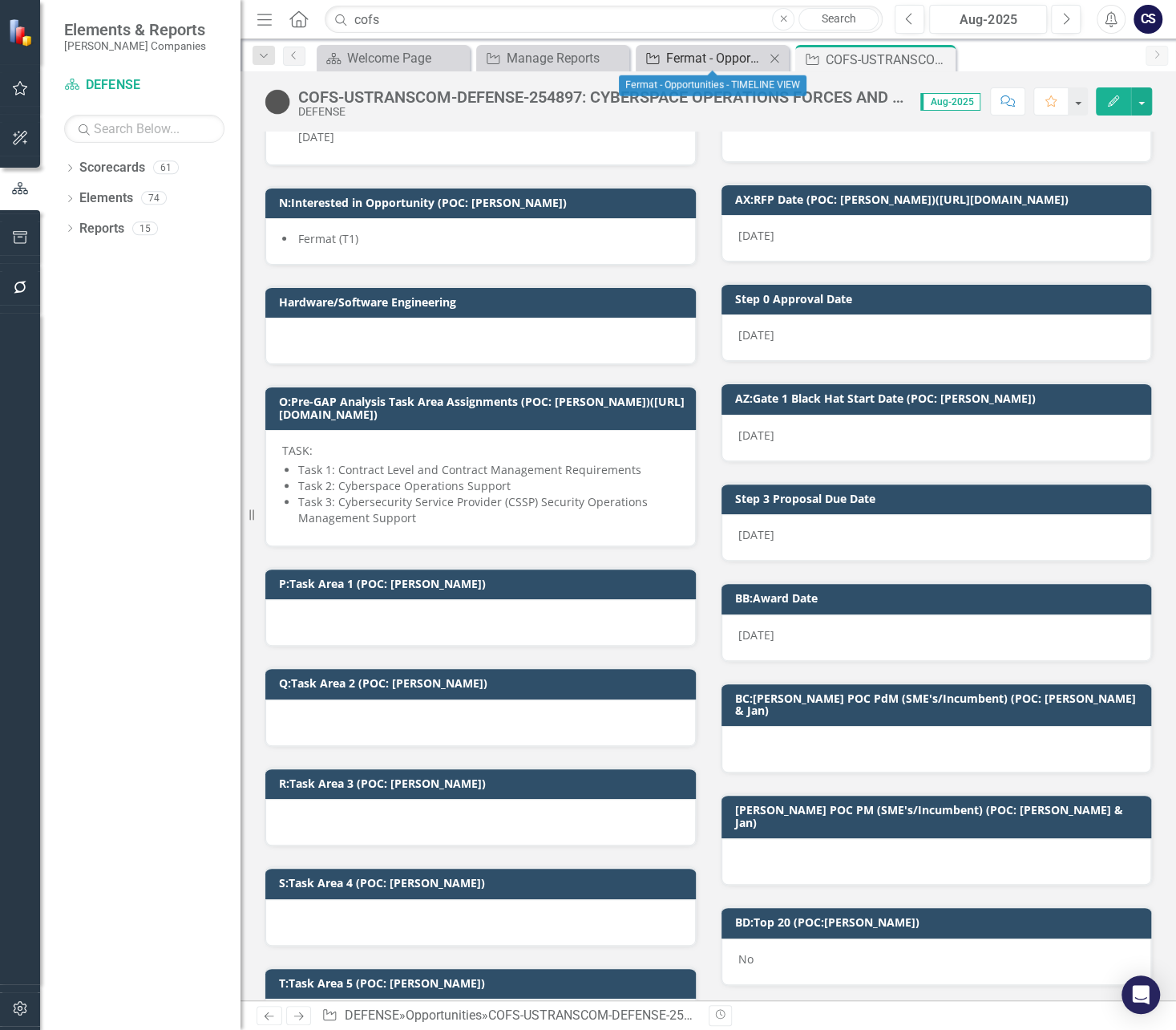
click at [685, 53] on div "Fermat - Opportunities - TIMELINE VIEW" at bounding box center [715, 58] width 99 height 20
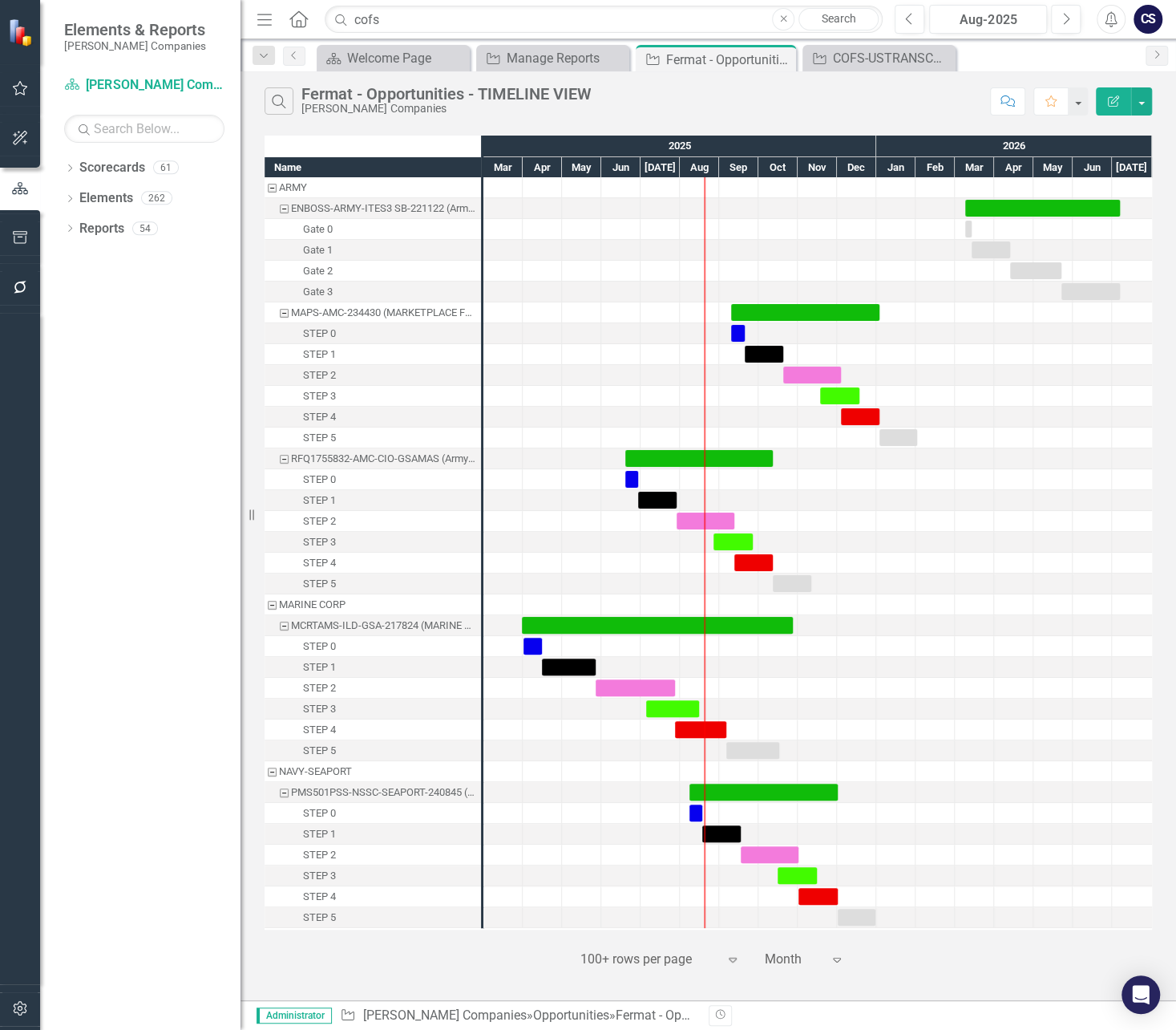
click at [1168, 368] on div "Name ARMY ENBOSS-ARMY-ITES3 SB-221122 (Army National Guard ENBOSS Support Servi…" at bounding box center [708, 551] width 936 height 841
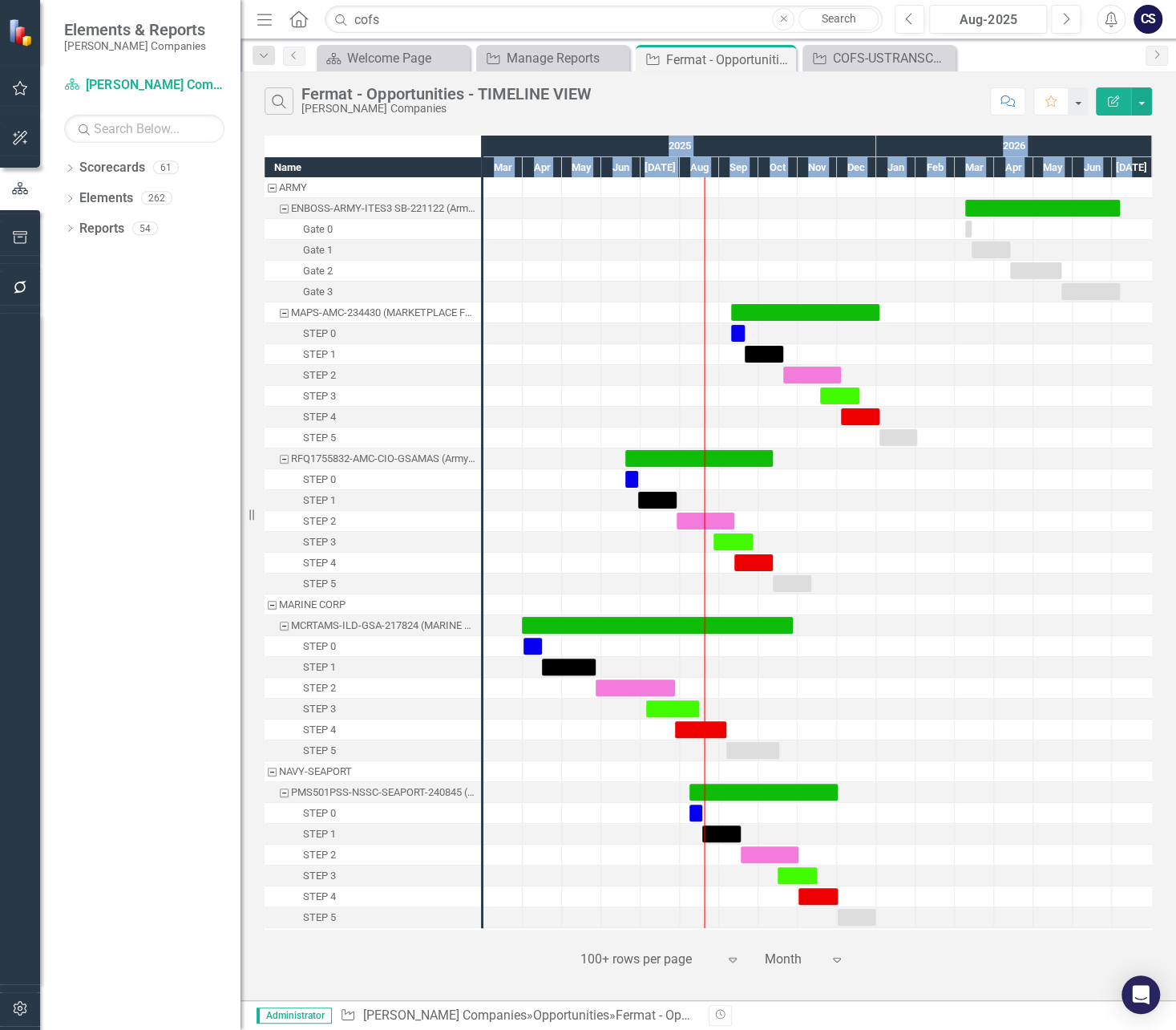
drag, startPoint x: 1164, startPoint y: 427, endPoint x: 1153, endPoint y: 528, distance: 101.6
click at [1153, 528] on div "Name ARMY ENBOSS-ARMY-ITES3 SB-221122 (Army National Guard ENBOSS Support Servi…" at bounding box center [708, 551] width 936 height 841
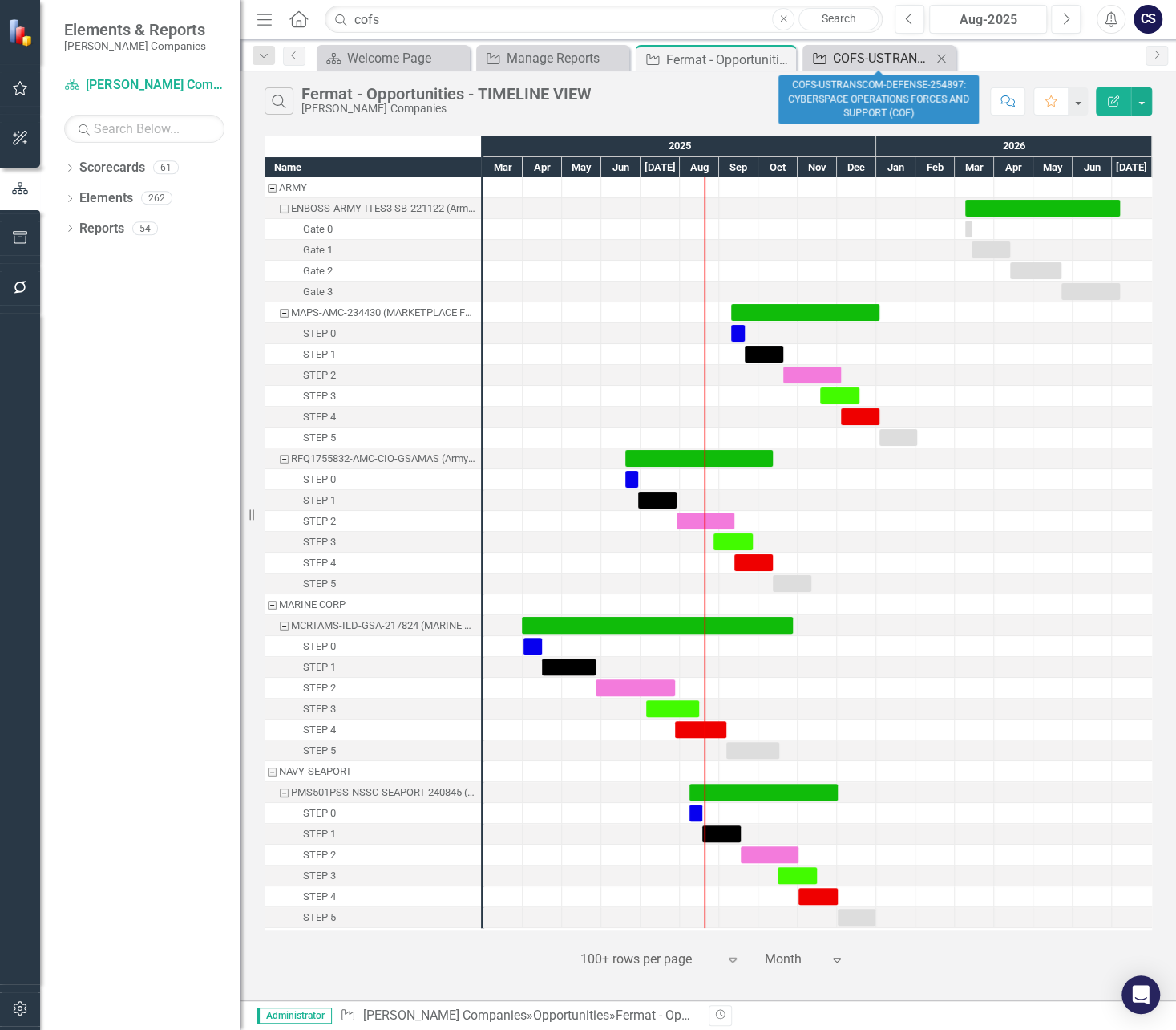
click at [859, 59] on div "COFS-USTRANSCOM-DEFENSE-254897: CYBERSPACE OPERATIONS FORCES AND SUPPORT (COF)" at bounding box center [882, 58] width 99 height 20
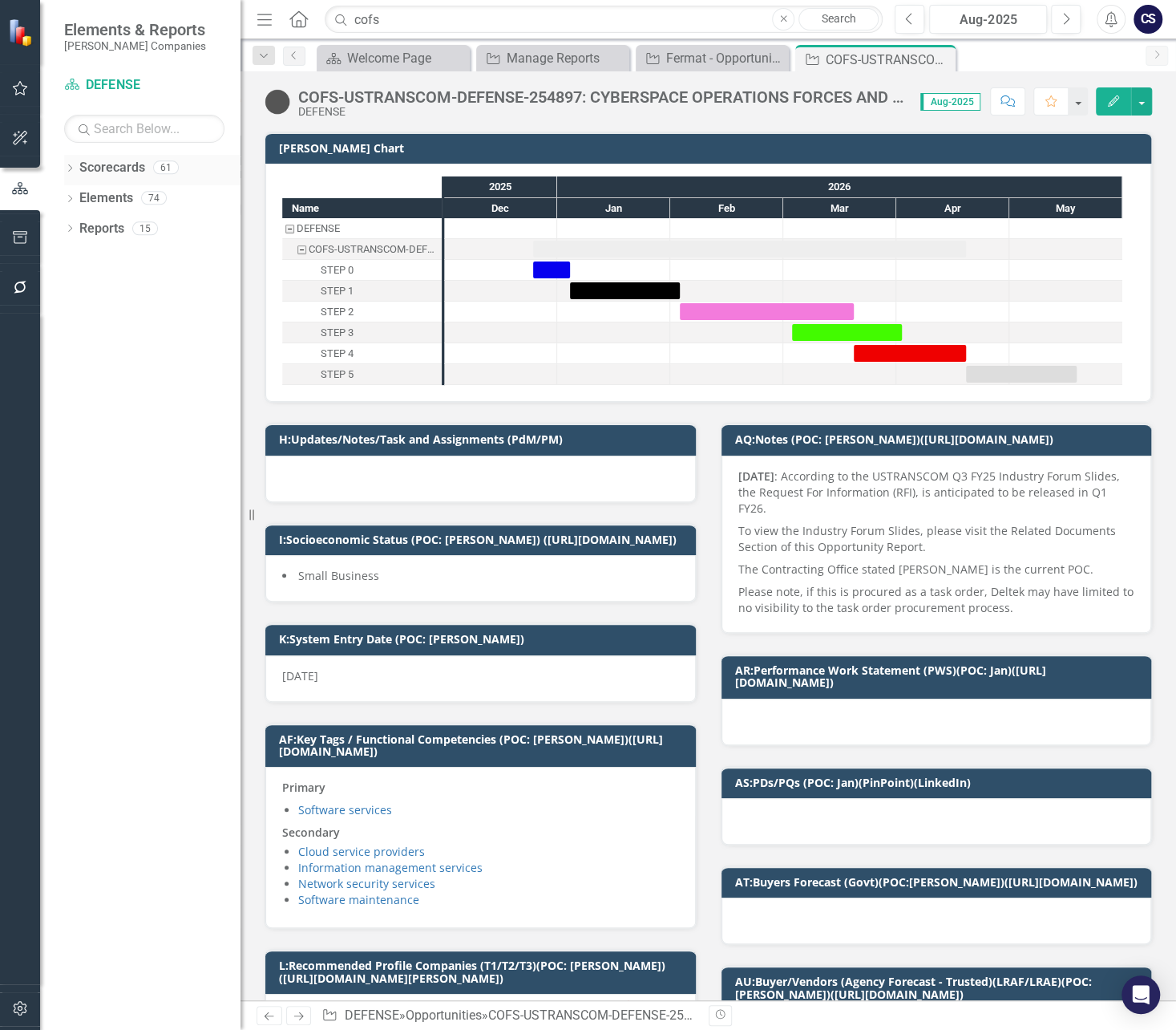
click at [104, 162] on link "Scorecards" at bounding box center [112, 167] width 66 height 18
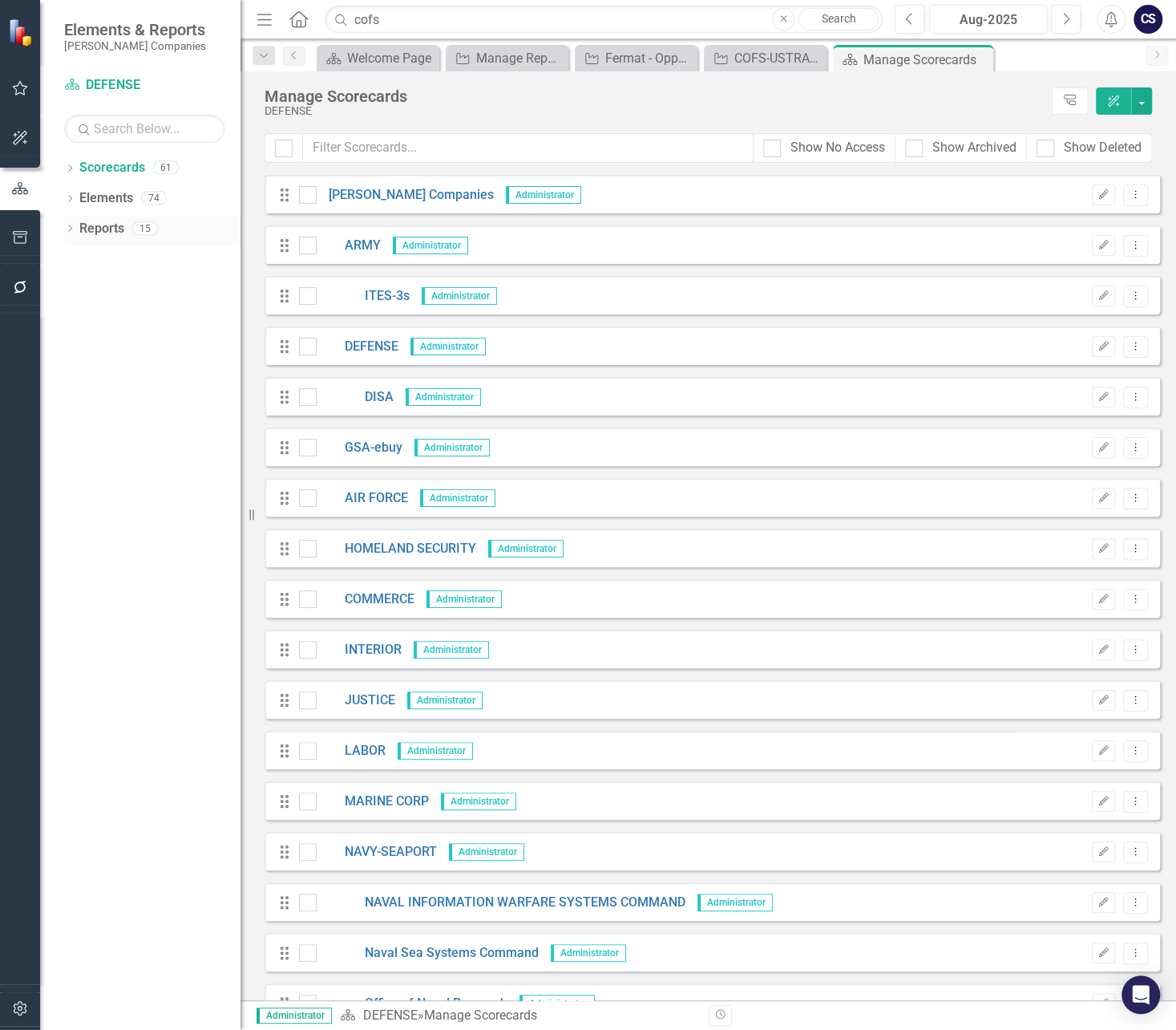
click at [102, 226] on link "Reports" at bounding box center [102, 228] width 45 height 18
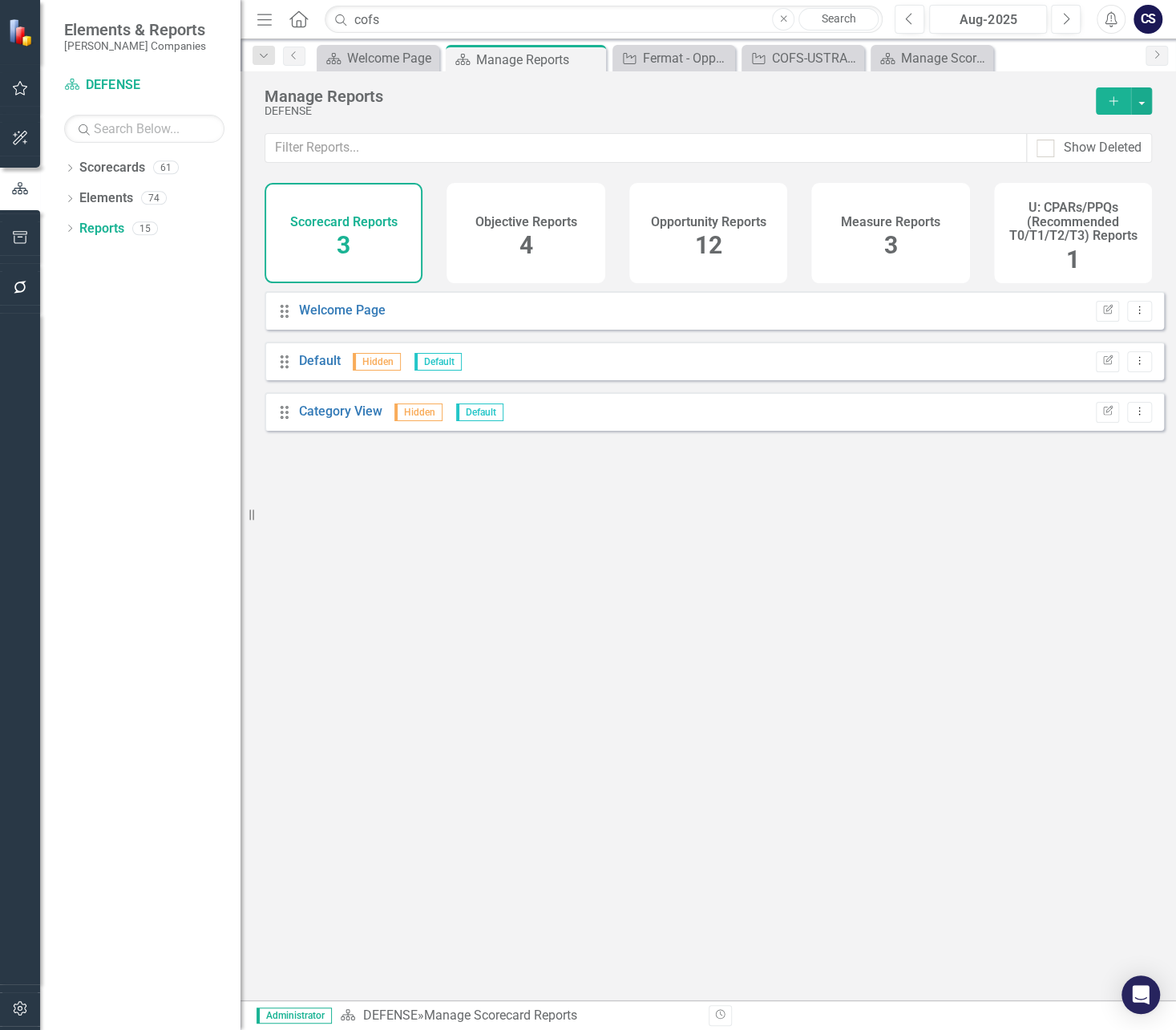
click at [703, 235] on span "12" at bounding box center [709, 245] width 28 height 29
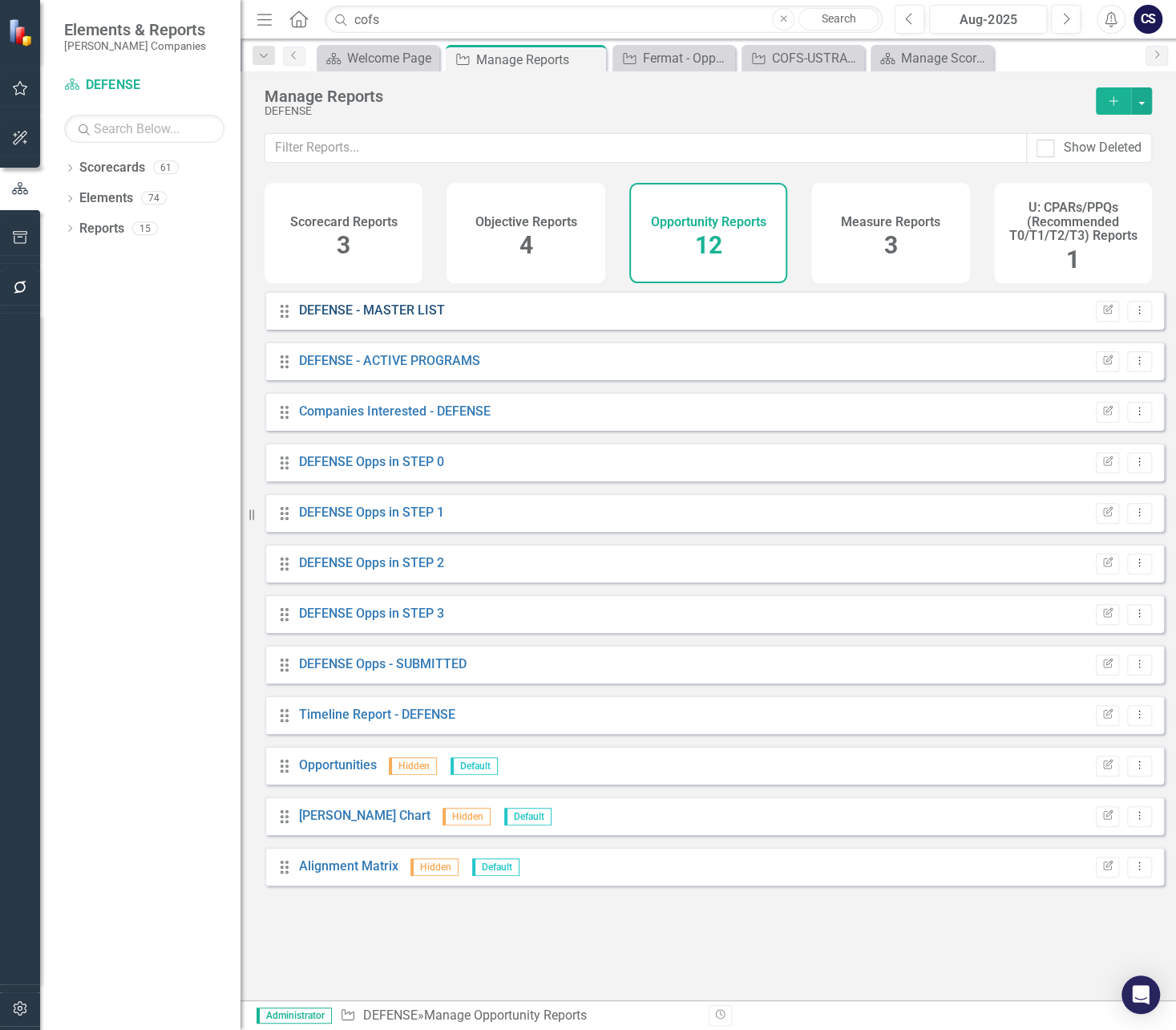
click at [370, 317] on link "DEFENSE - MASTER LIST" at bounding box center [372, 310] width 146 height 15
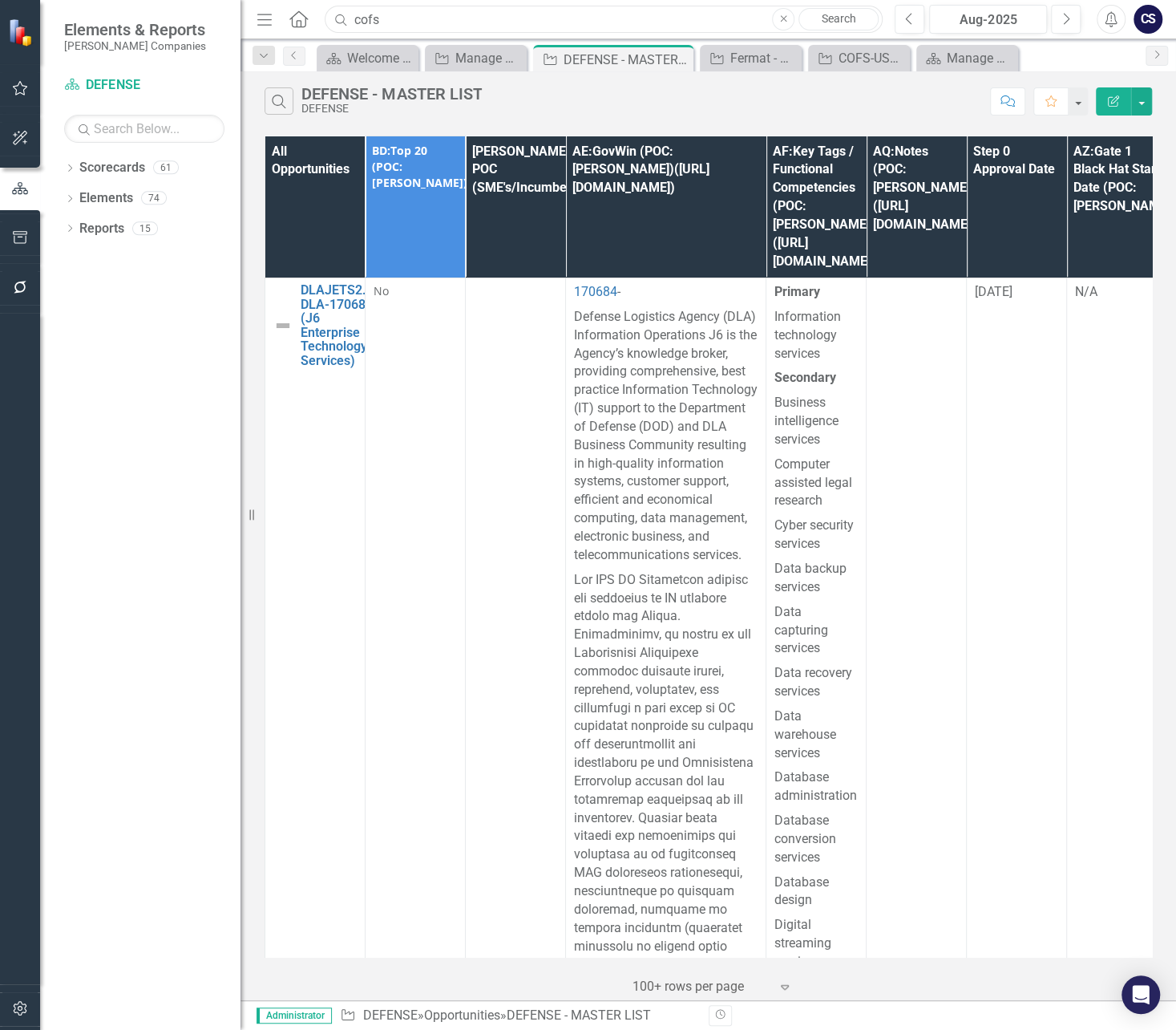
click at [386, 15] on input "cofs" at bounding box center [604, 20] width 559 height 29
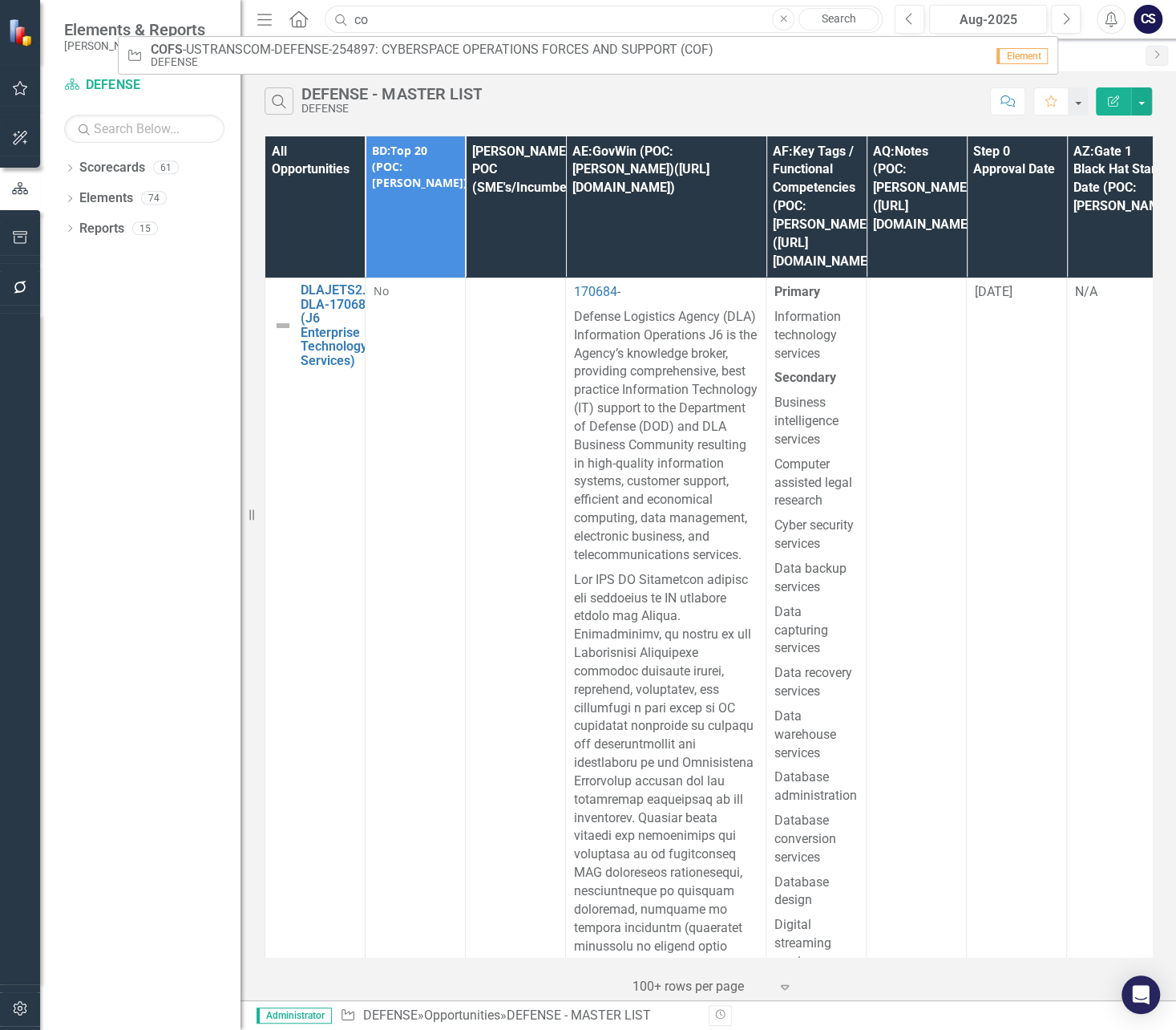
type input "c"
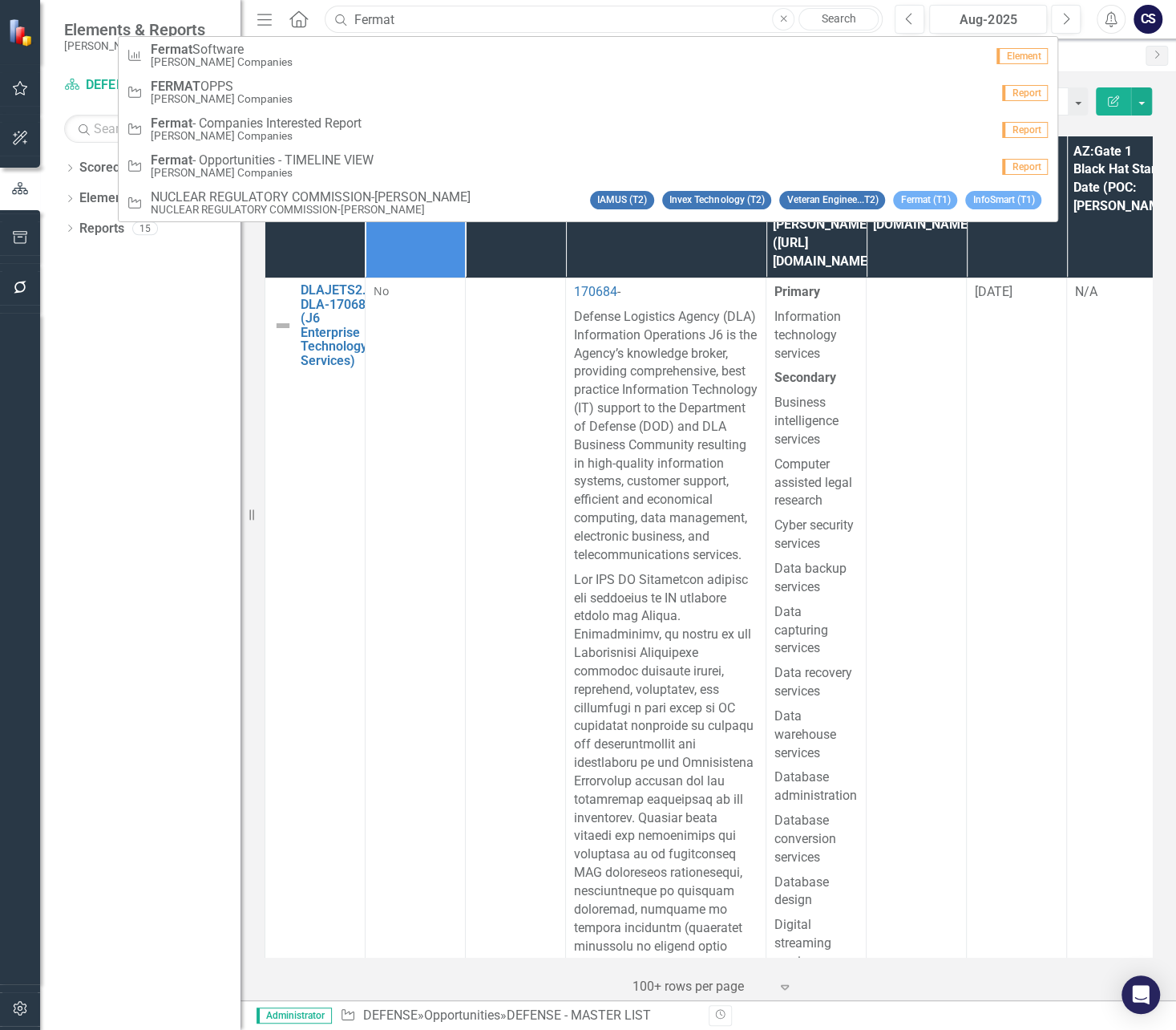
type input "Fermat"
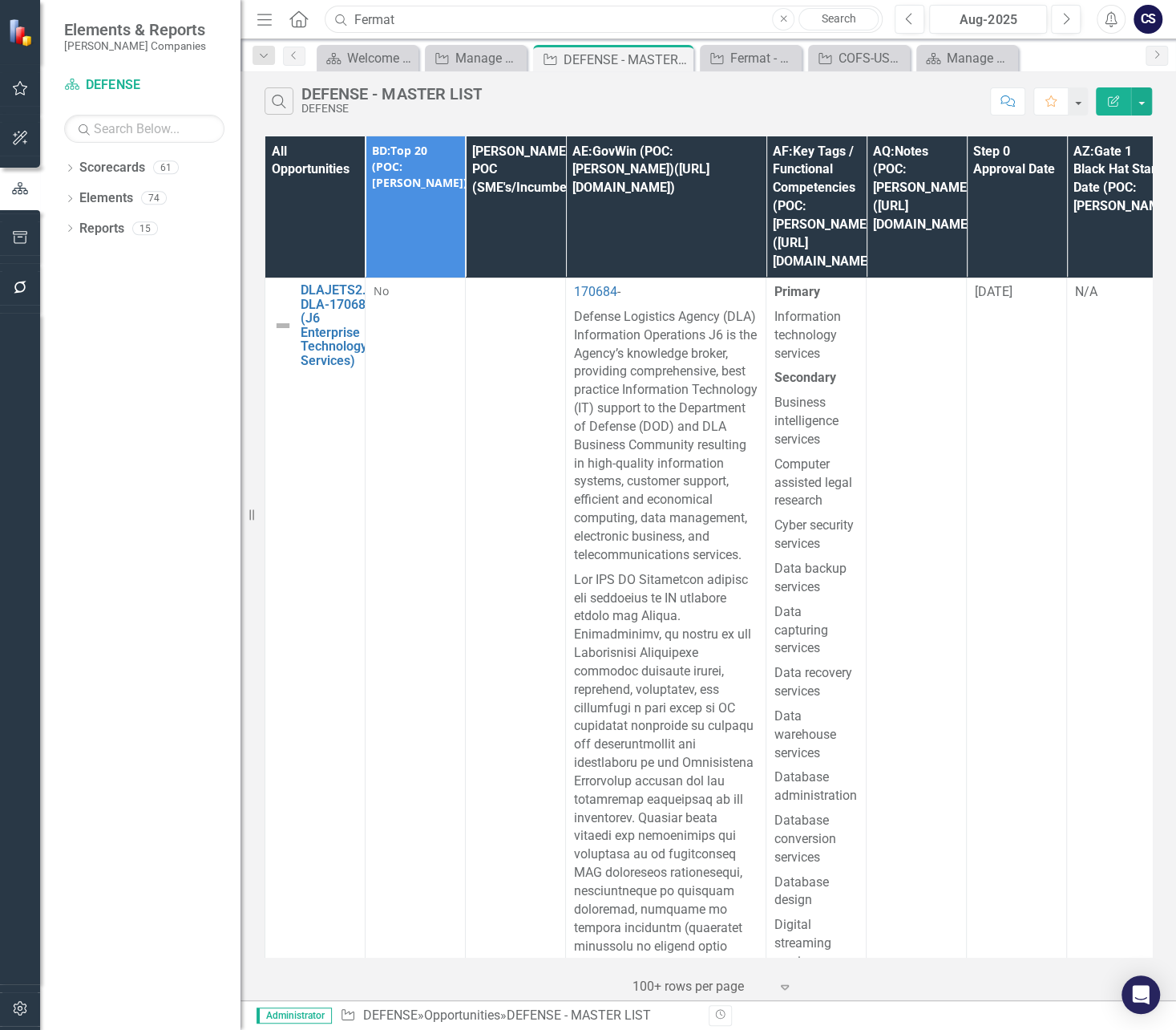
click at [458, 28] on input "Fermat" at bounding box center [604, 20] width 559 height 29
click at [418, 16] on input "Fermat" at bounding box center [604, 20] width 559 height 29
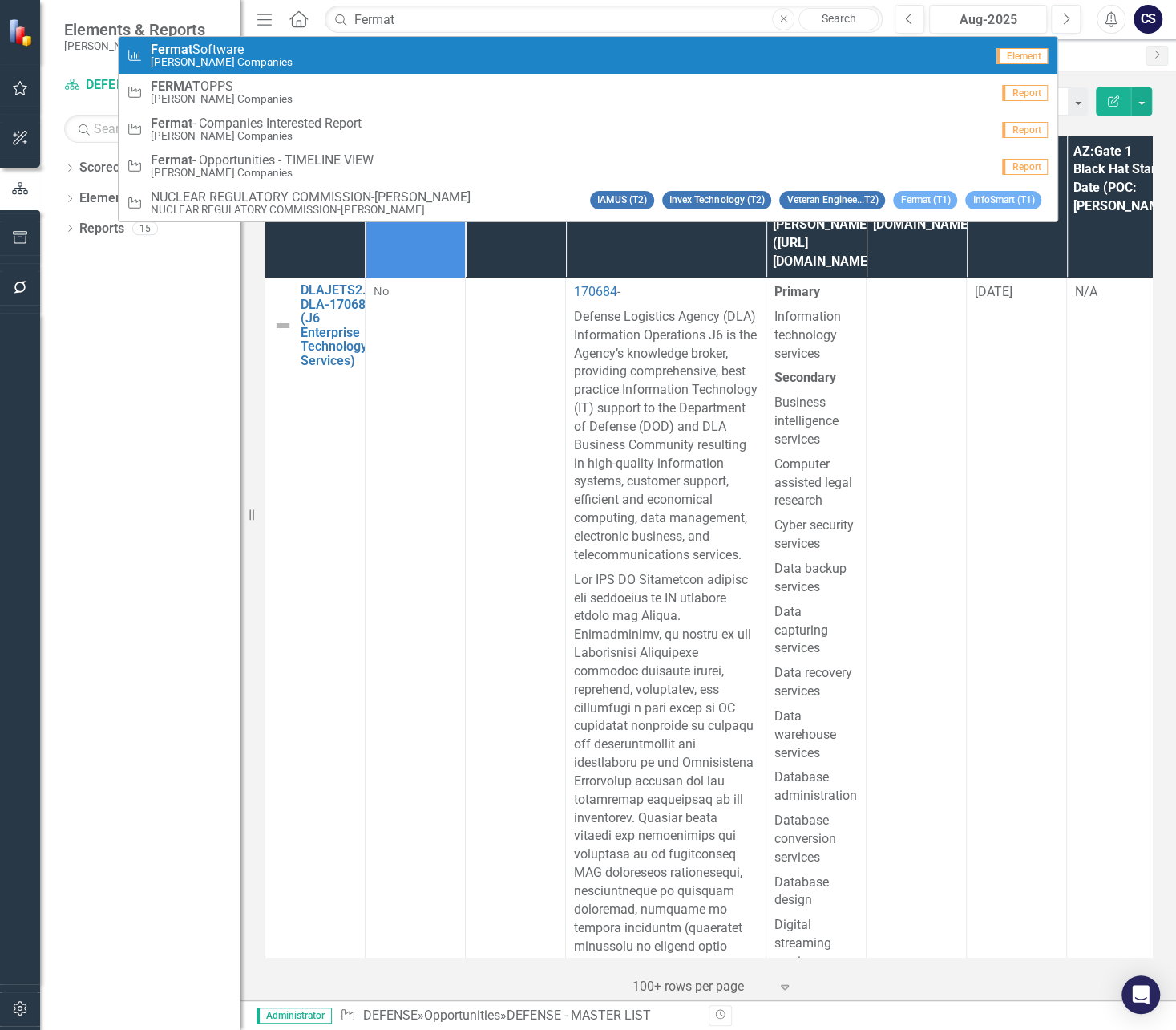
click at [229, 67] on small "[PERSON_NAME] Companies" at bounding box center [221, 62] width 142 height 12
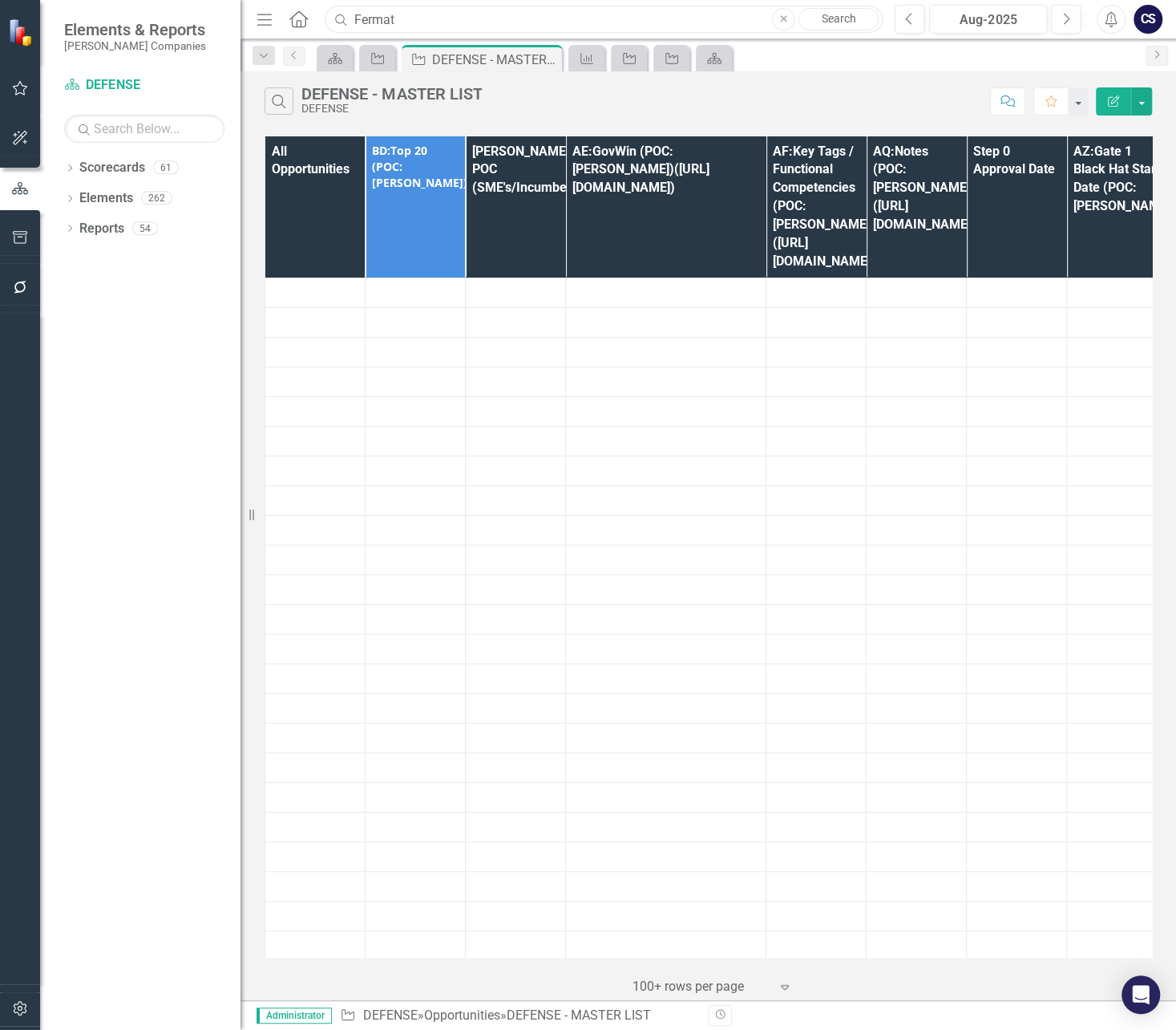
click at [403, 14] on input "Fermat" at bounding box center [604, 20] width 559 height 29
click at [414, 18] on input "Fermat" at bounding box center [604, 20] width 559 height 29
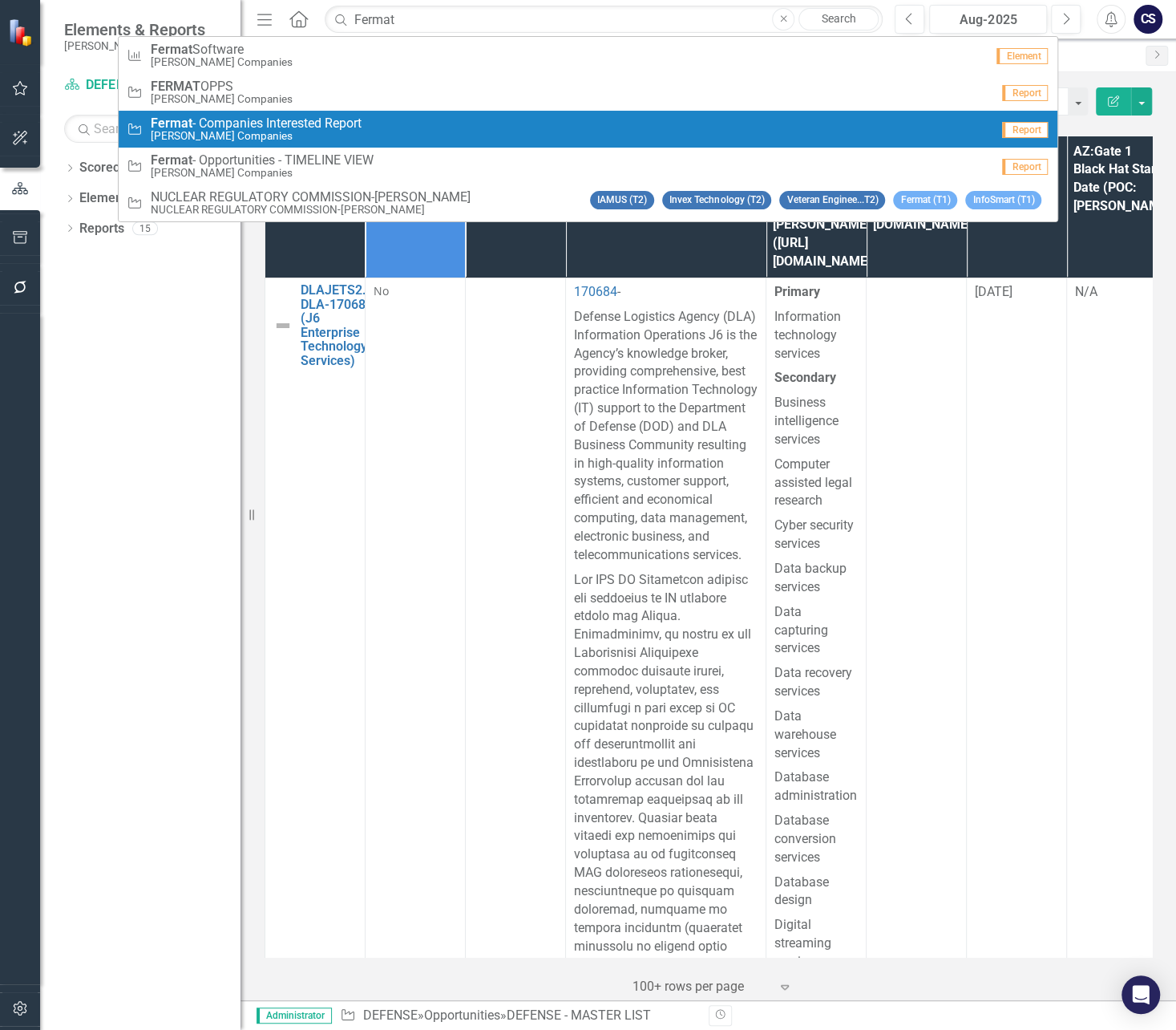
click at [285, 126] on span "Fermat - Companies Interested Report" at bounding box center [256, 123] width 211 height 14
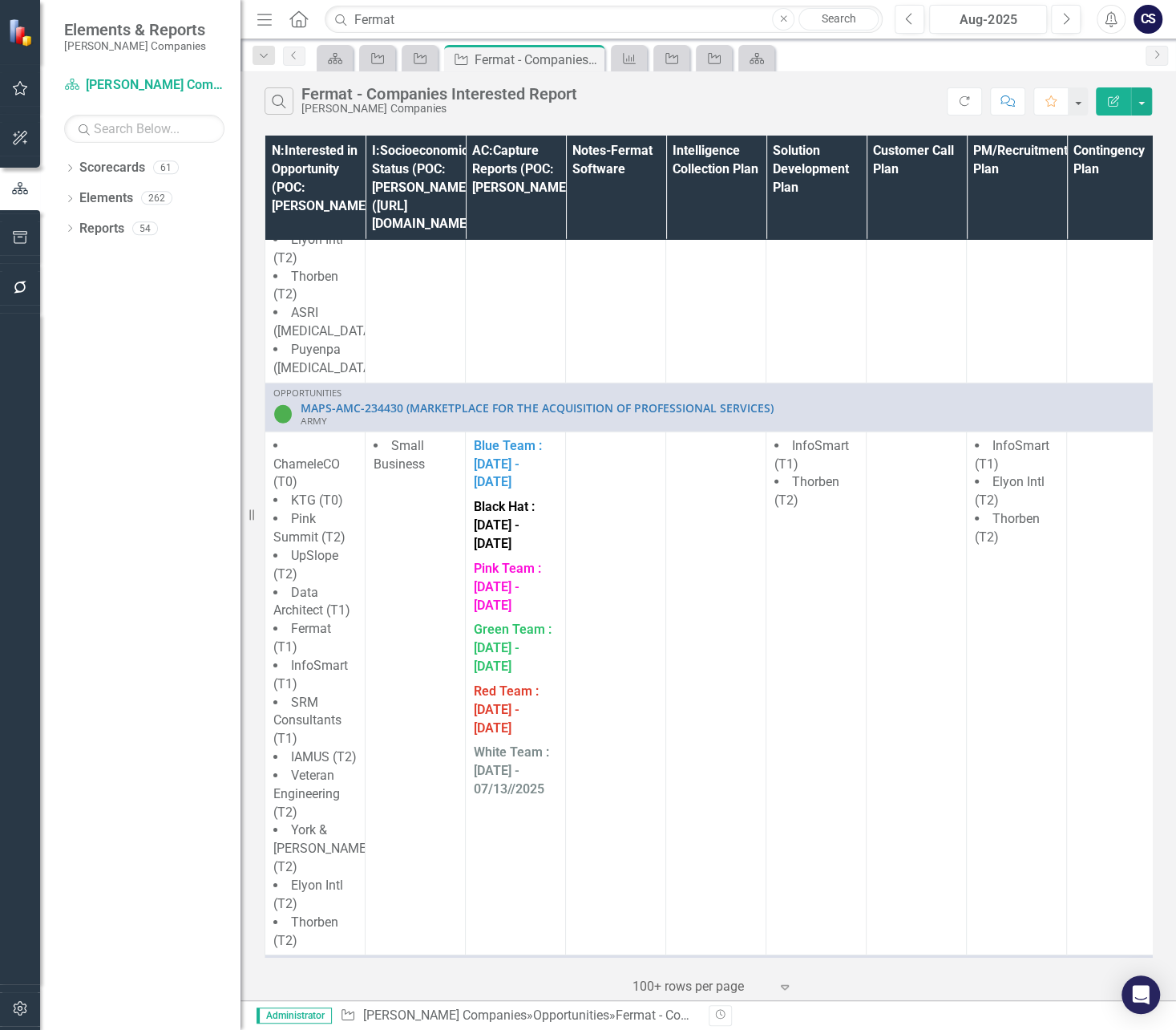
scroll to position [2531, 0]
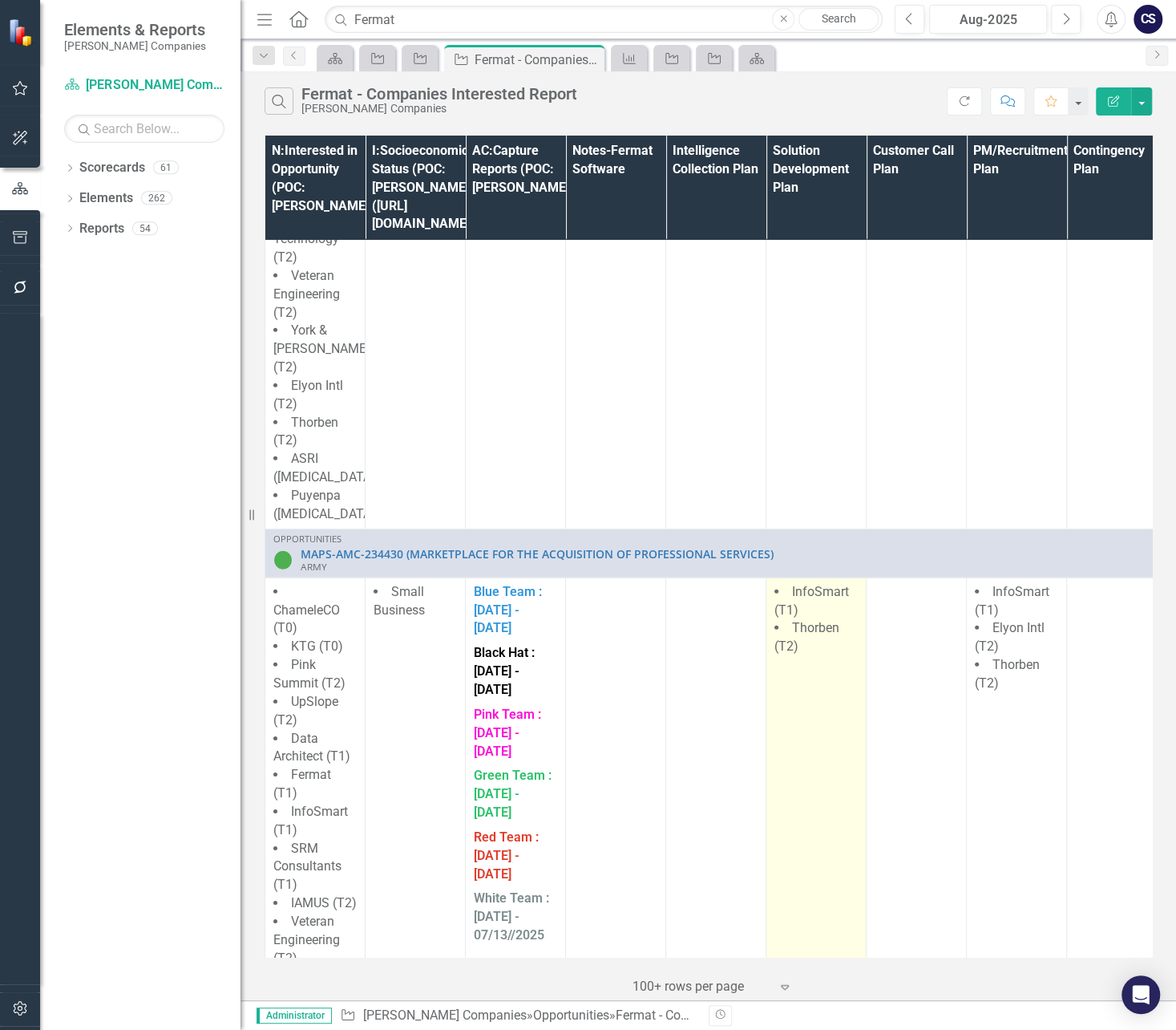
click at [847, 624] on td "InfoSmart (T1) Thorben (T2)" at bounding box center [817, 839] width 101 height 524
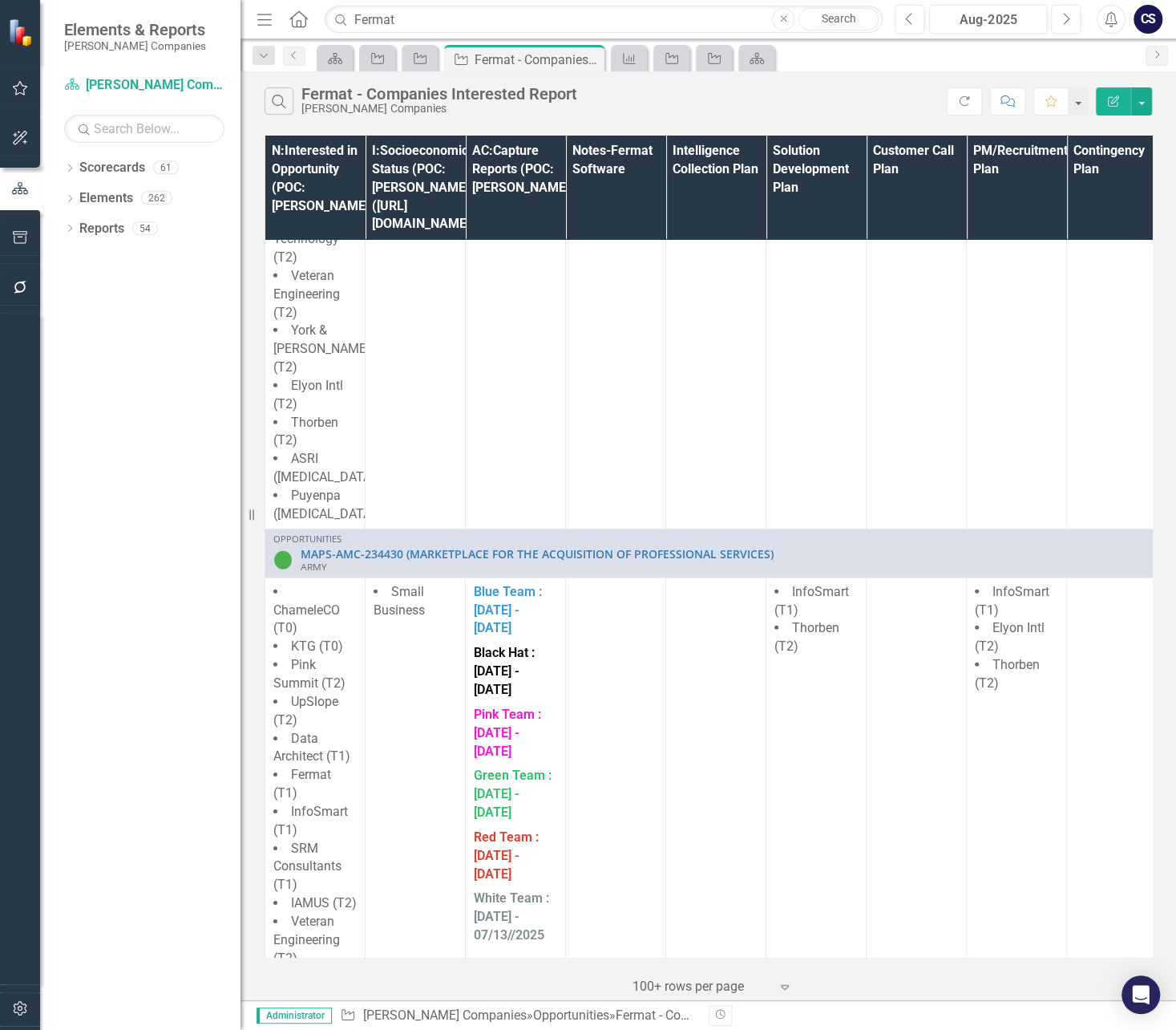
click at [28, 402] on div at bounding box center [20, 648] width 40 height 672
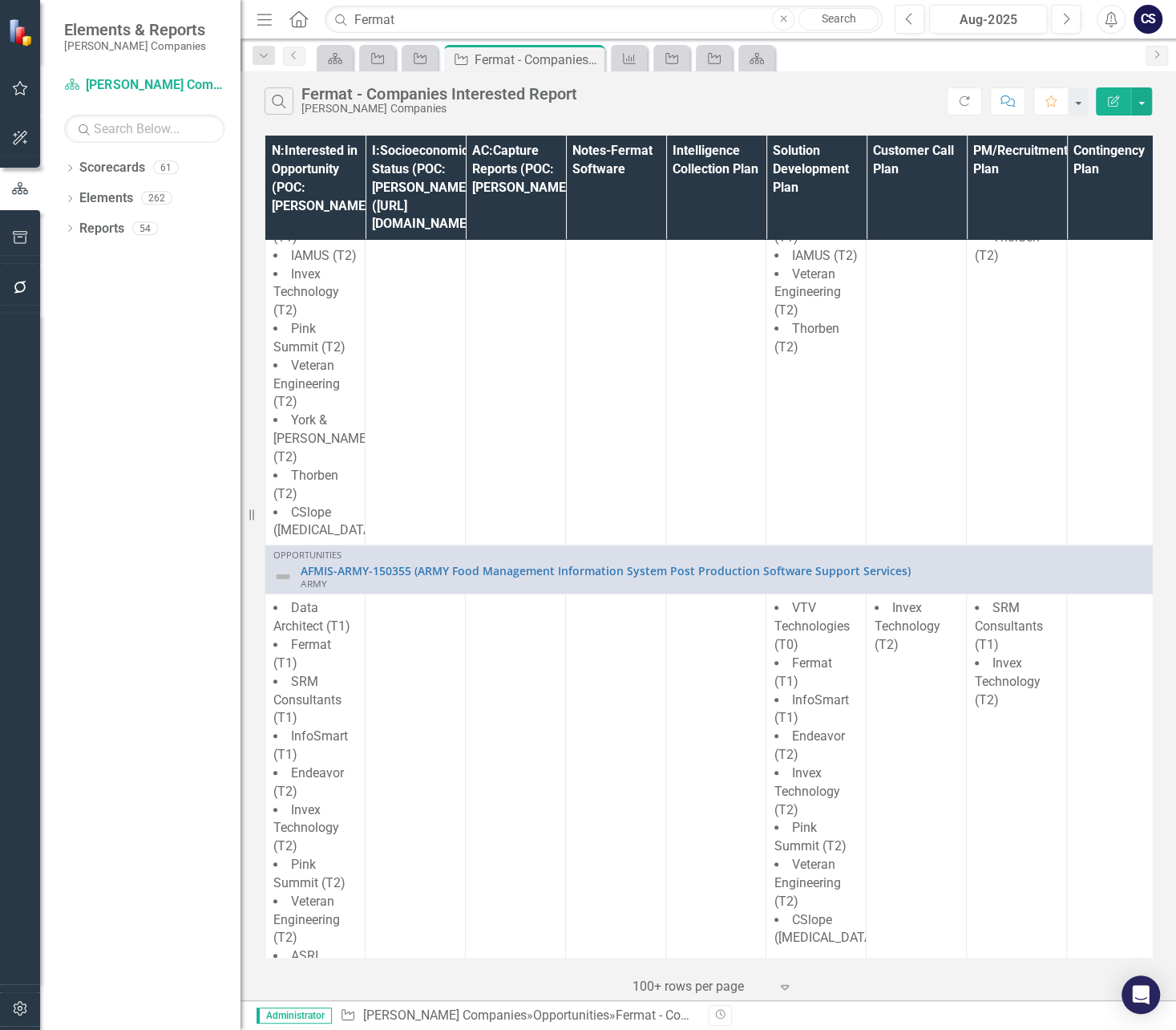
scroll to position [0, 0]
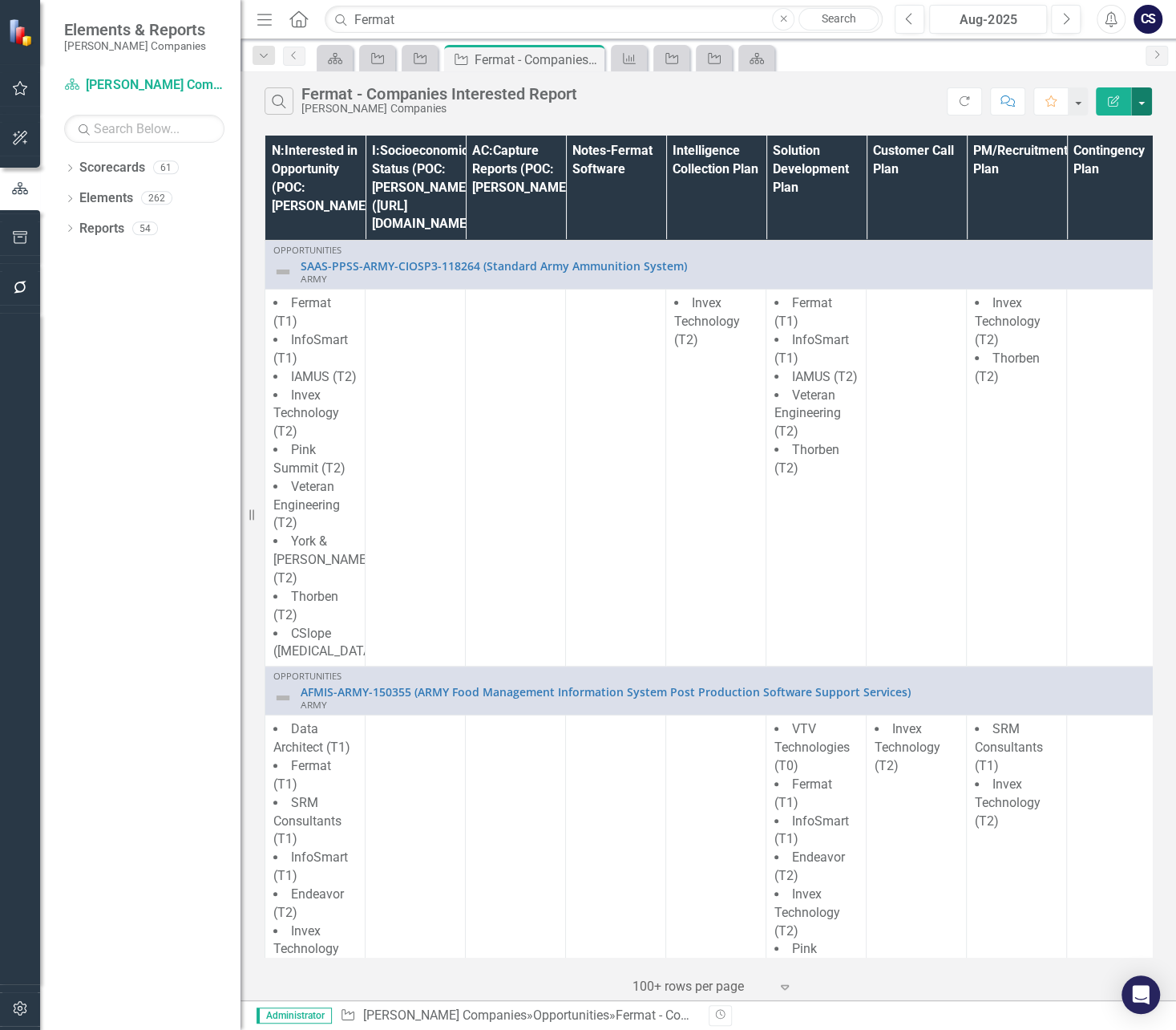
click at [1140, 100] on button "button" at bounding box center [1142, 102] width 21 height 29
click at [1082, 165] on link "PDF Export to PDF" at bounding box center [1087, 162] width 126 height 29
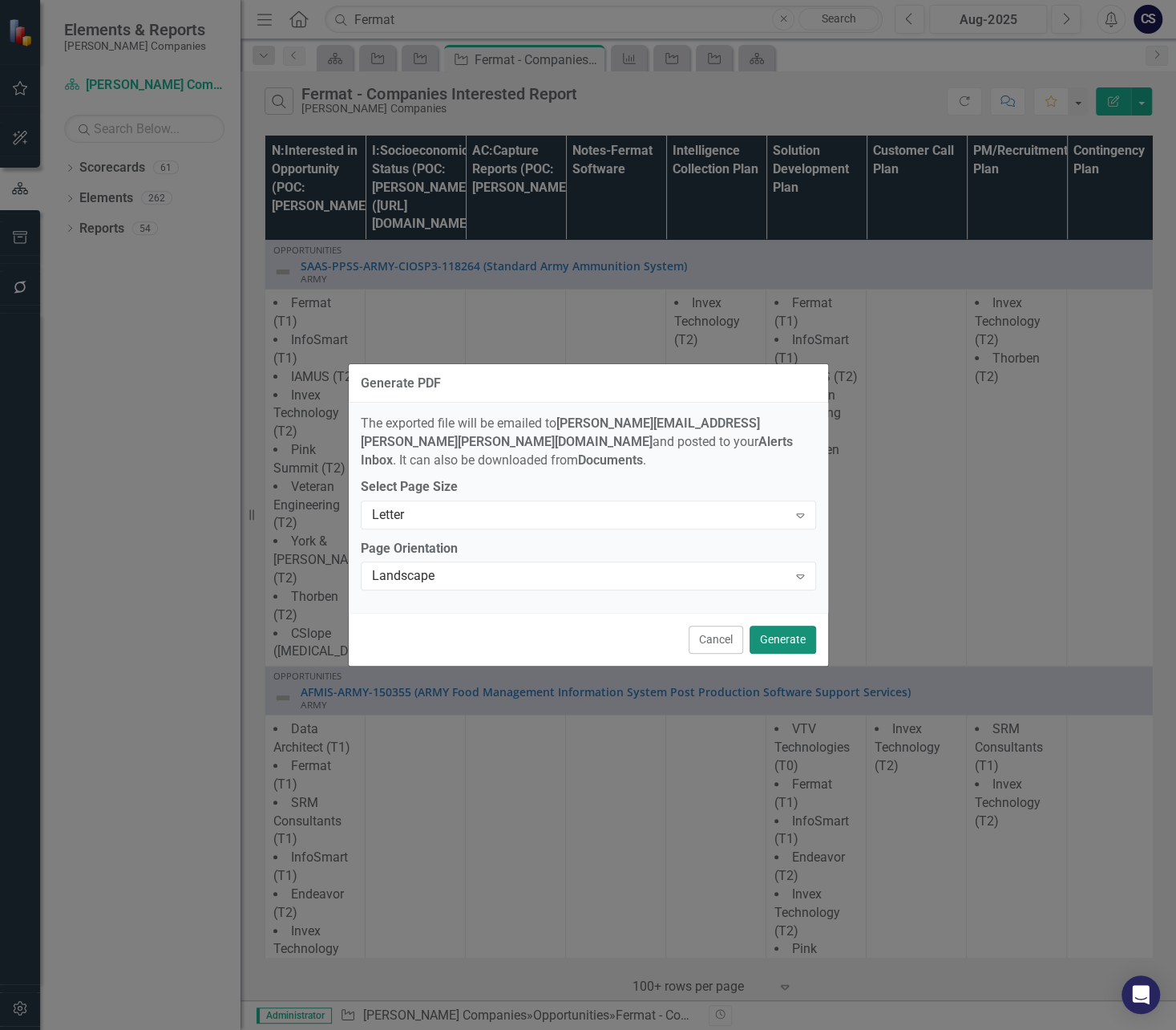
click at [774, 627] on button "Generate" at bounding box center [783, 639] width 66 height 29
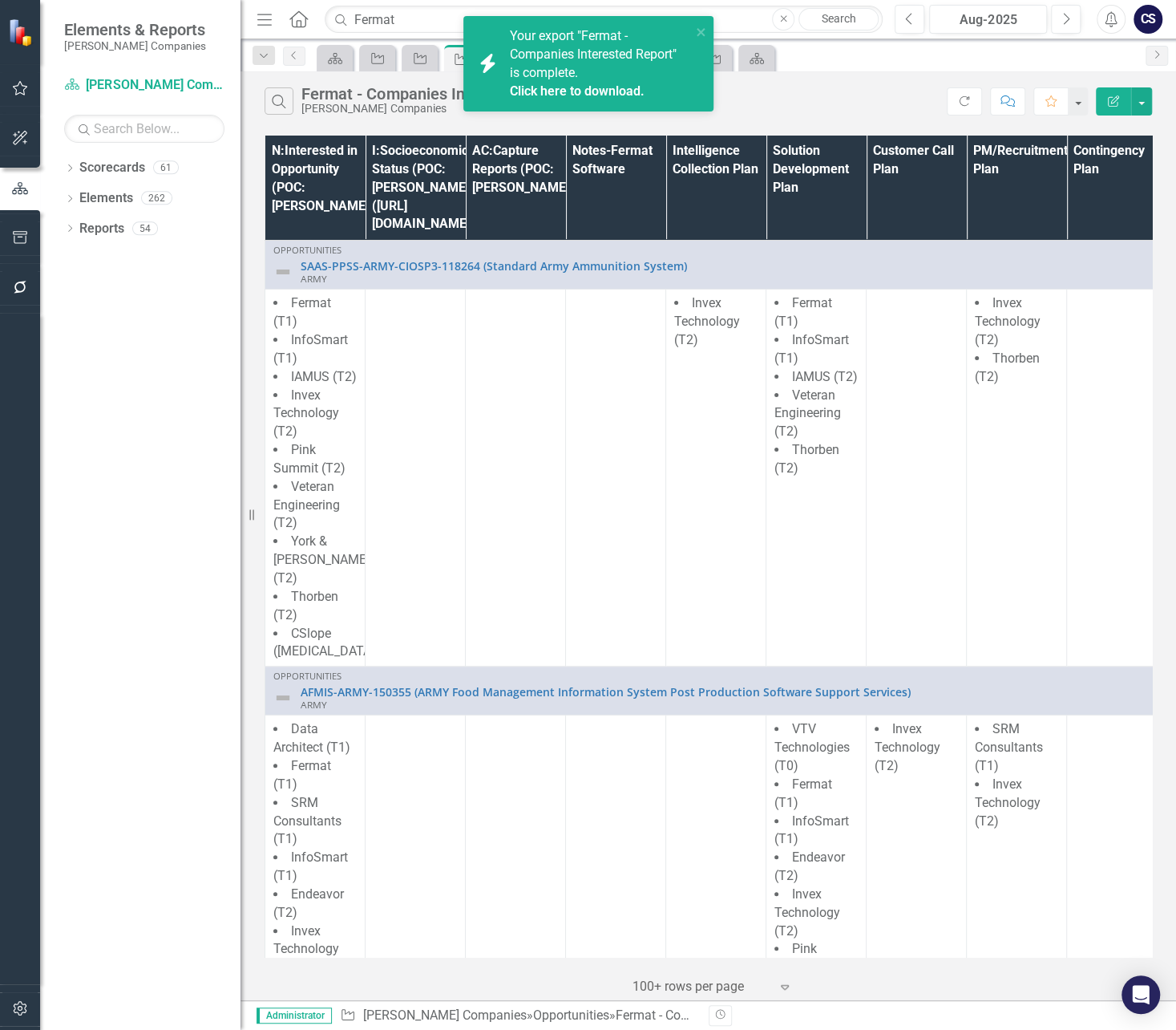
click at [561, 87] on link "Click here to download." at bounding box center [578, 91] width 135 height 15
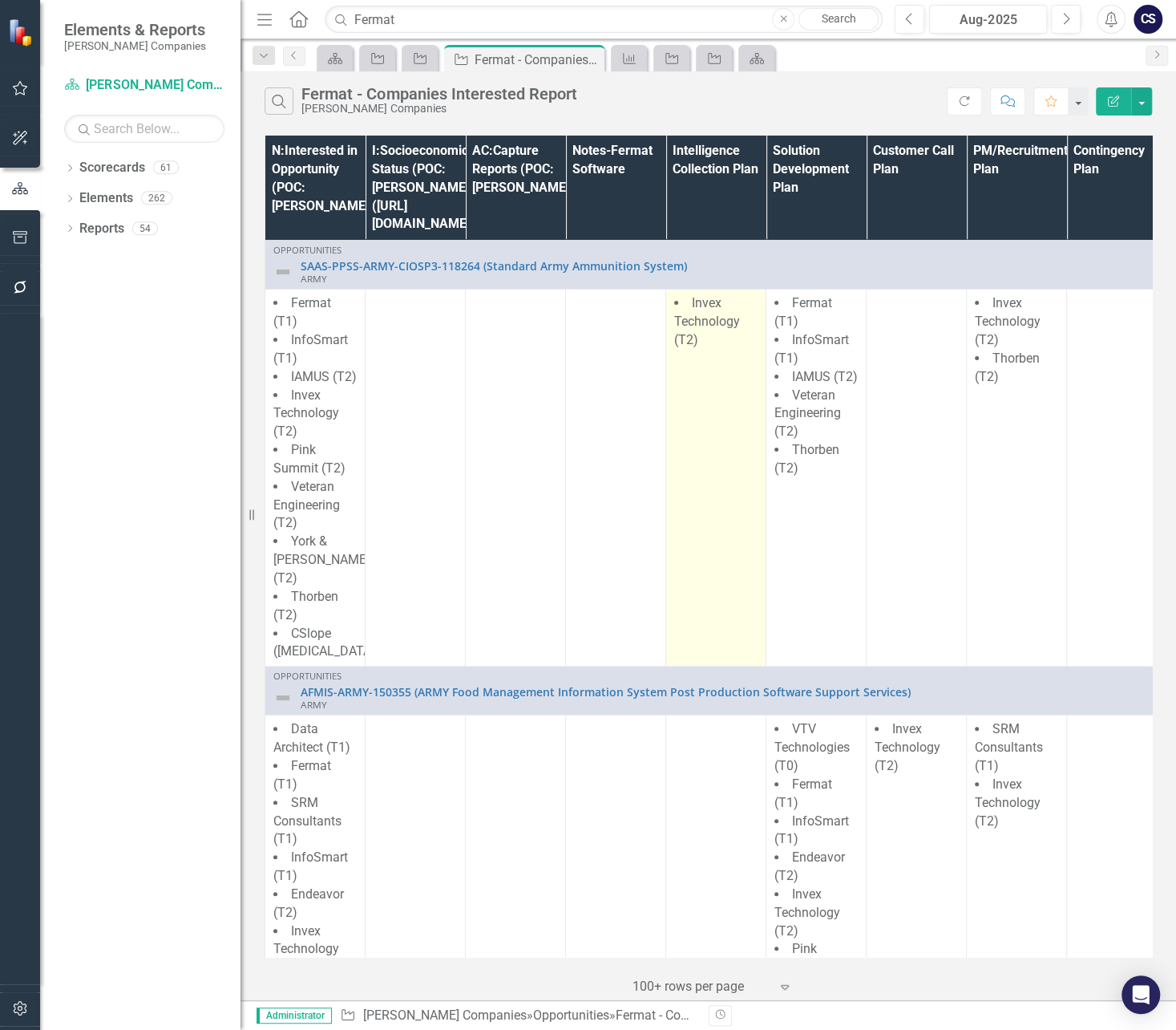
drag, startPoint x: 1109, startPoint y: 1, endPoint x: 673, endPoint y: 371, distance: 571.8
click at [673, 371] on td "Invex Technology (T2)" at bounding box center [716, 478] width 101 height 377
